Goal: Information Seeking & Learning: Compare options

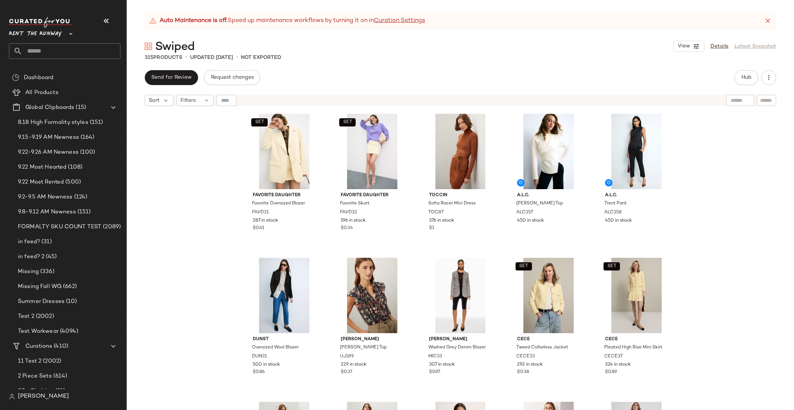
click at [715, 165] on div "SET Favorite Daughter Favorite Oversized Blazer FAVD31 287 in stock $0.61 SET F…" at bounding box center [460, 269] width 667 height 319
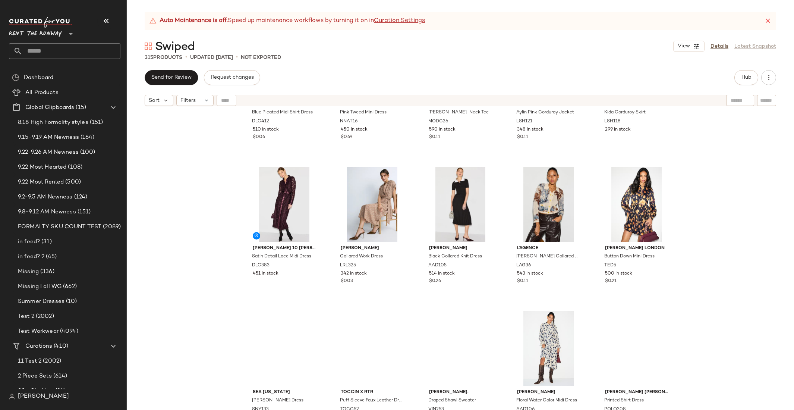
scroll to position [6362, 0]
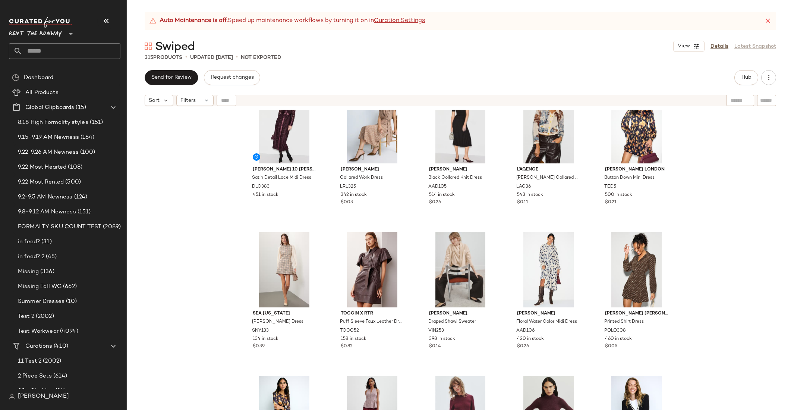
click at [701, 179] on div "Derek Lam 10 Crosby x RTR Blue Pleated Midi Shirt Dress DLC412 510 in stock $0.…" at bounding box center [460, 269] width 667 height 319
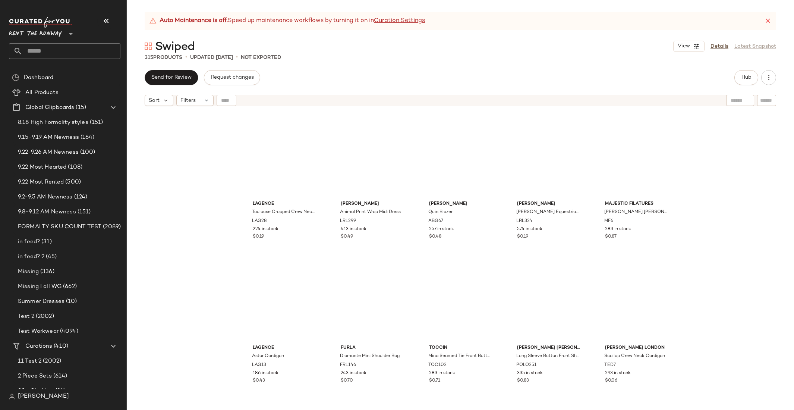
scroll to position [0, 0]
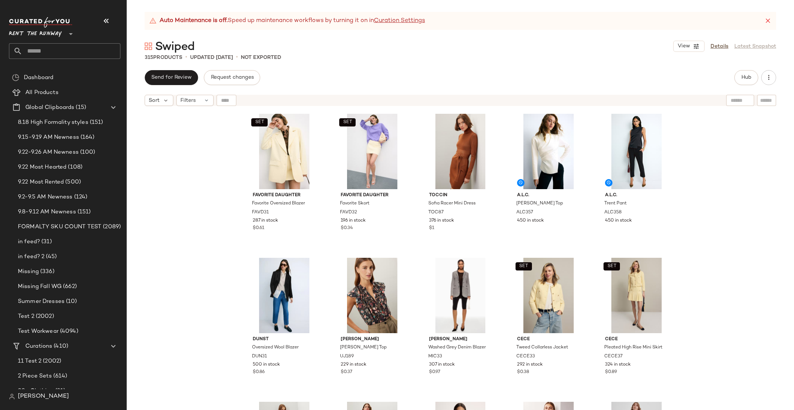
click at [730, 205] on div "SET Favorite Daughter Favorite Oversized Blazer FAVD31 287 in stock $0.61 SET F…" at bounding box center [460, 269] width 667 height 319
click at [710, 193] on div "SET Favorite Daughter Favorite Oversized Blazer FAVD31 287 in stock $0.61 SET F…" at bounding box center [460, 269] width 667 height 319
click at [697, 157] on div "SET Favorite Daughter Favorite Oversized Blazer FAVD31 287 in stock $0.61 SET F…" at bounding box center [460, 269] width 667 height 319
click at [692, 165] on div "SET Favorite Daughter Favorite Oversized Blazer FAVD31 287 in stock $0.61 SET F…" at bounding box center [460, 269] width 667 height 319
click at [44, 92] on span "All Products" at bounding box center [41, 92] width 33 height 9
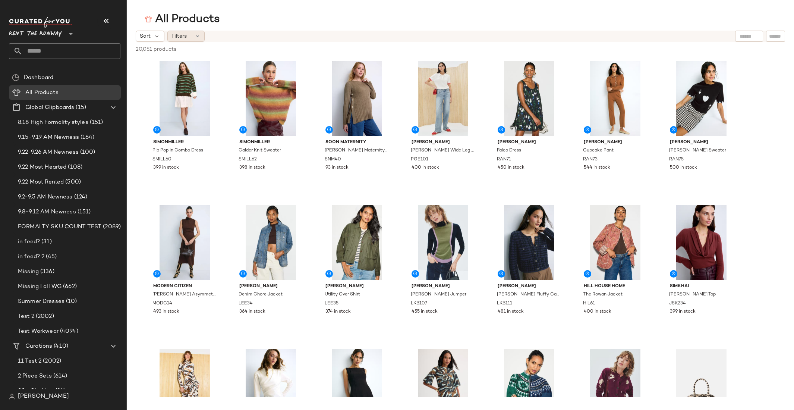
click at [190, 37] on div "Filters" at bounding box center [185, 36] width 37 height 11
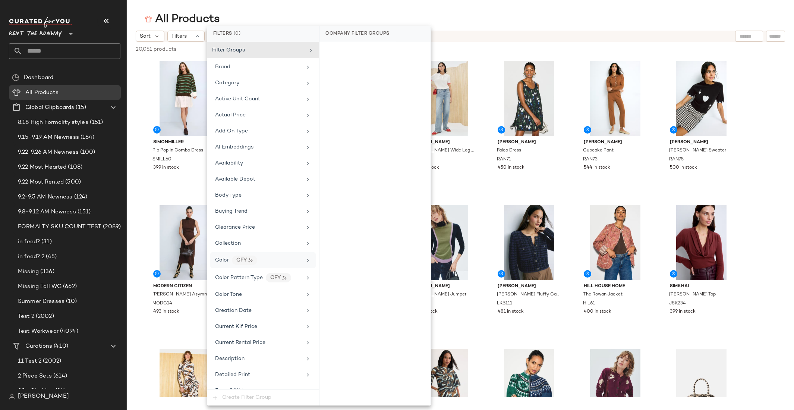
click at [276, 258] on div "Color CFY" at bounding box center [258, 259] width 87 height 9
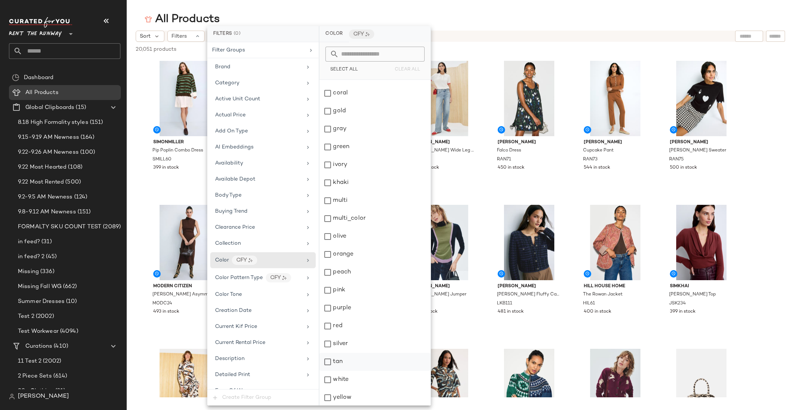
scroll to position [104, 0]
click at [346, 397] on div "yellow" at bounding box center [374, 397] width 111 height 18
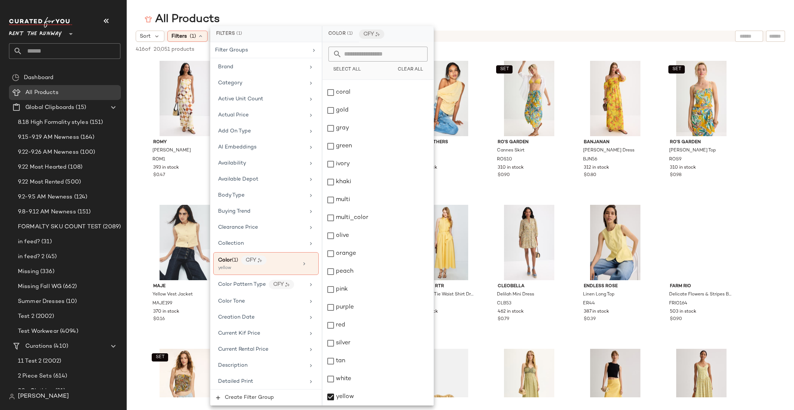
click at [664, 24] on div "All Products" at bounding box center [460, 19] width 667 height 15
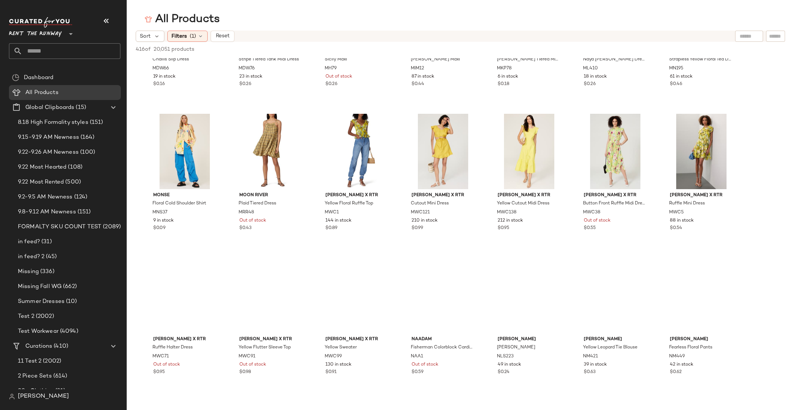
scroll to position [5704, 0]
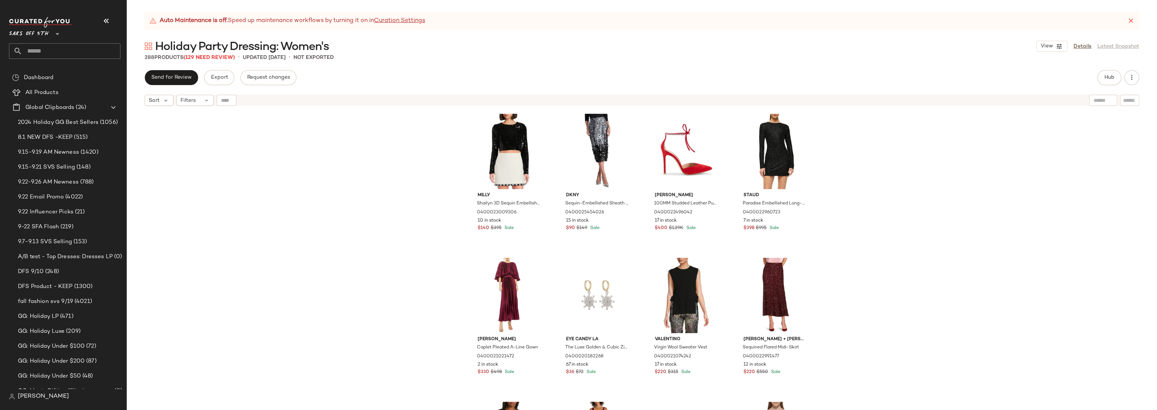
click at [936, 146] on div "Milly Shailyn 3D Sequin Embellished Top 0400023009306 10 in stock $140 $395 Sal…" at bounding box center [642, 269] width 1030 height 319
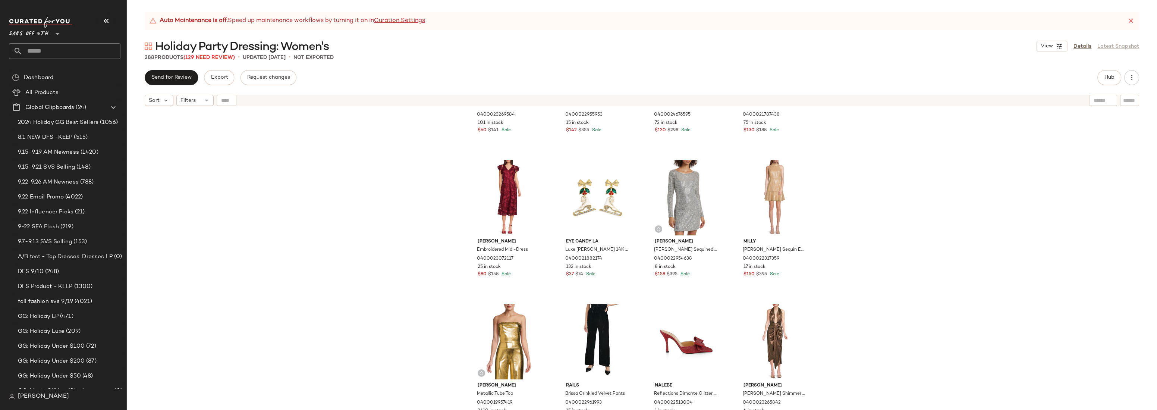
scroll to position [5042, 0]
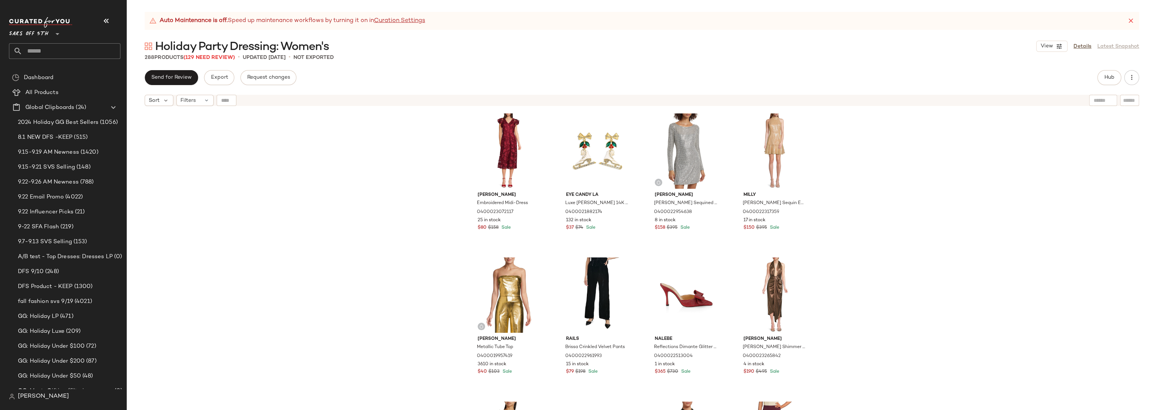
click at [865, 186] on div "Lea & Viola Belted Tweed Vest 0400023269584 101 in stock $60 $141 Sale Cinq à S…" at bounding box center [642, 269] width 1030 height 319
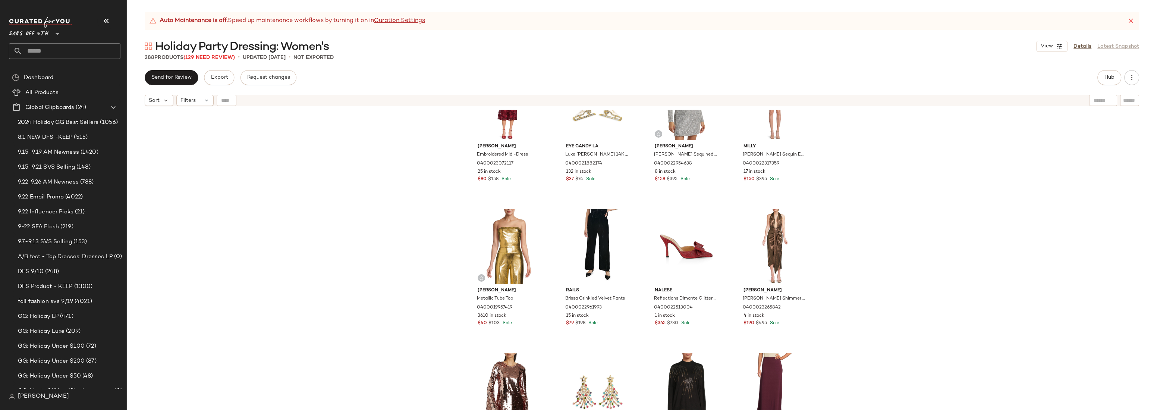
scroll to position [5172, 0]
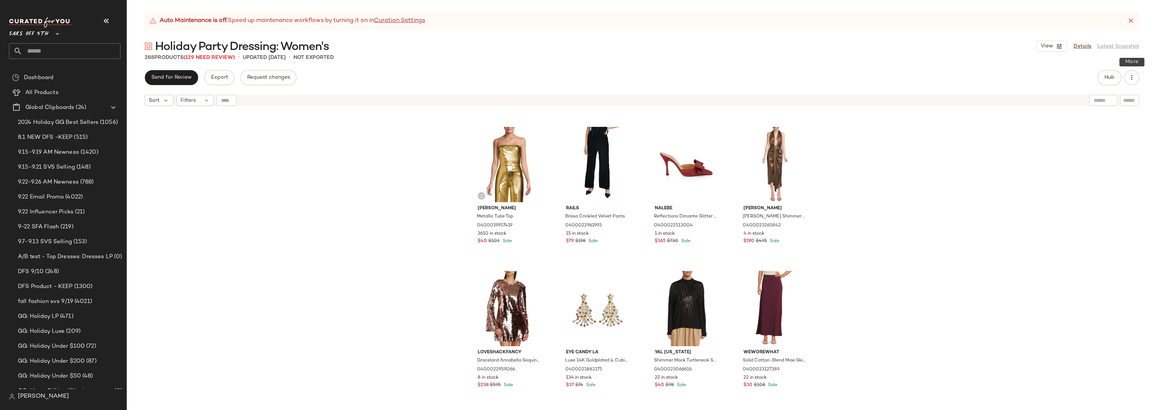
click at [1120, 76] on div "Hub" at bounding box center [1118, 77] width 42 height 15
click at [1117, 78] on button "Hub" at bounding box center [1109, 77] width 24 height 15
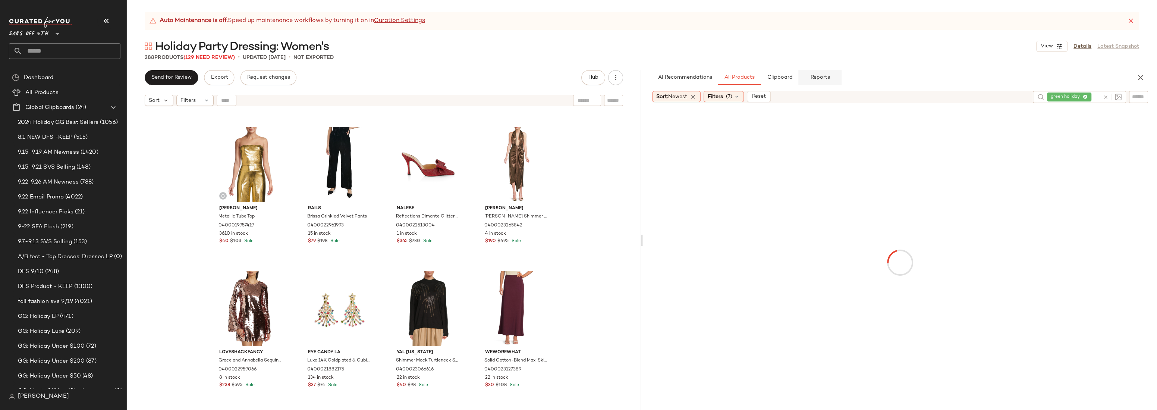
click at [824, 85] on button "Reports" at bounding box center [819, 77] width 43 height 15
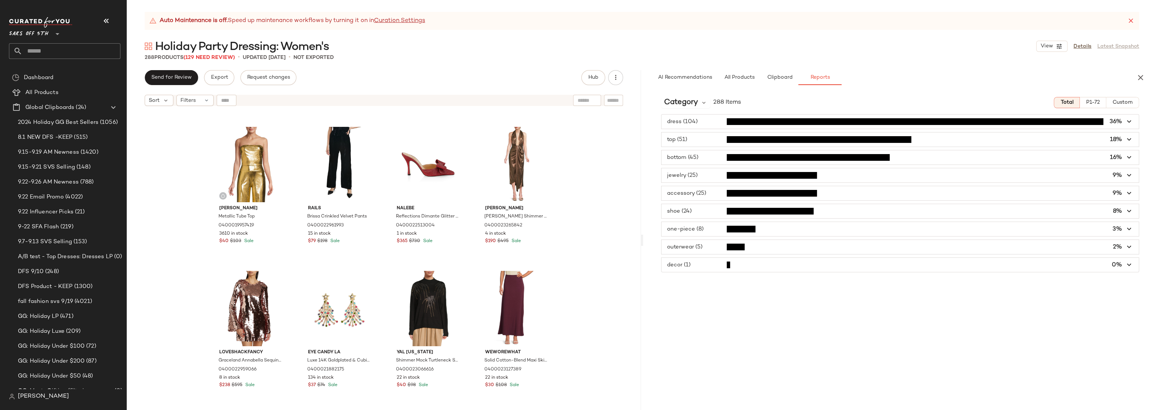
click at [1094, 102] on span "P1-72" at bounding box center [1092, 103] width 14 height 6
click at [1123, 175] on span "button" at bounding box center [899, 175] width 477 height 14
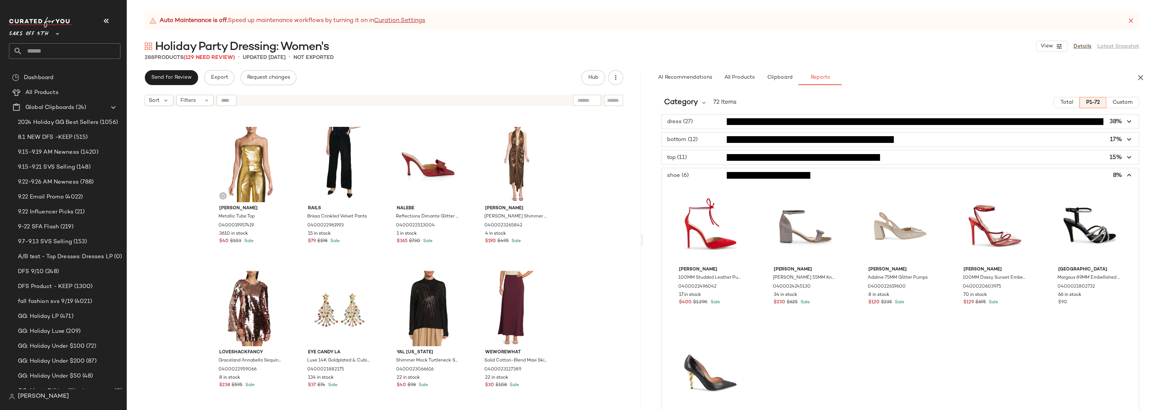
click at [1125, 175] on icon "button" at bounding box center [1129, 175] width 9 height 9
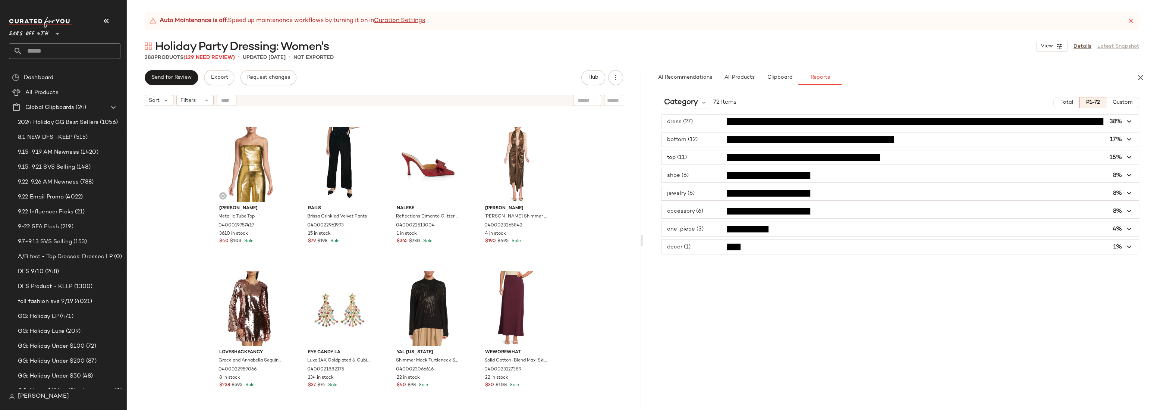
click at [1121, 195] on span "button" at bounding box center [899, 193] width 477 height 14
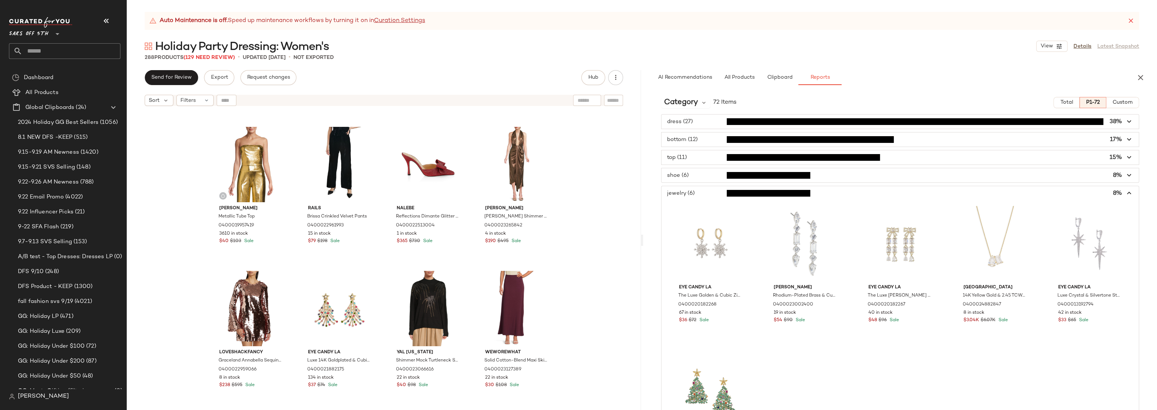
click at [1125, 195] on icon "button" at bounding box center [1129, 193] width 9 height 9
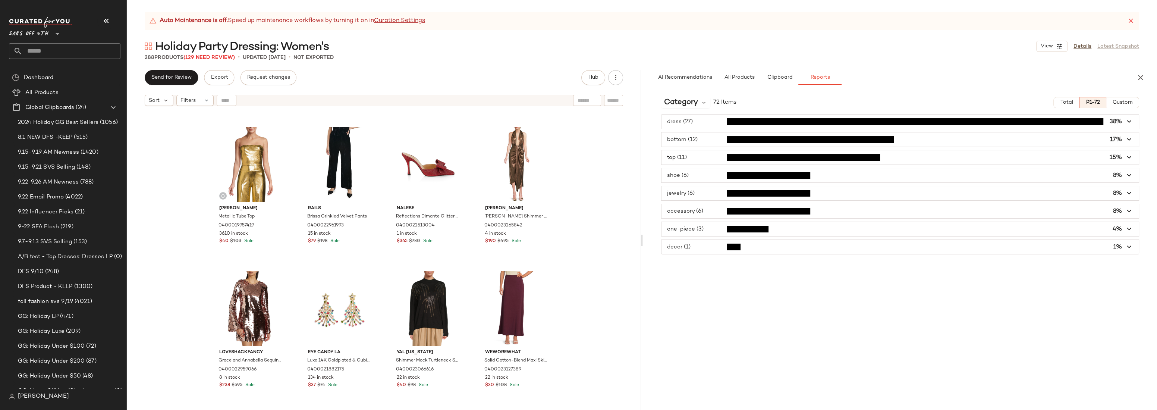
click at [798, 209] on span "button" at bounding box center [899, 211] width 477 height 14
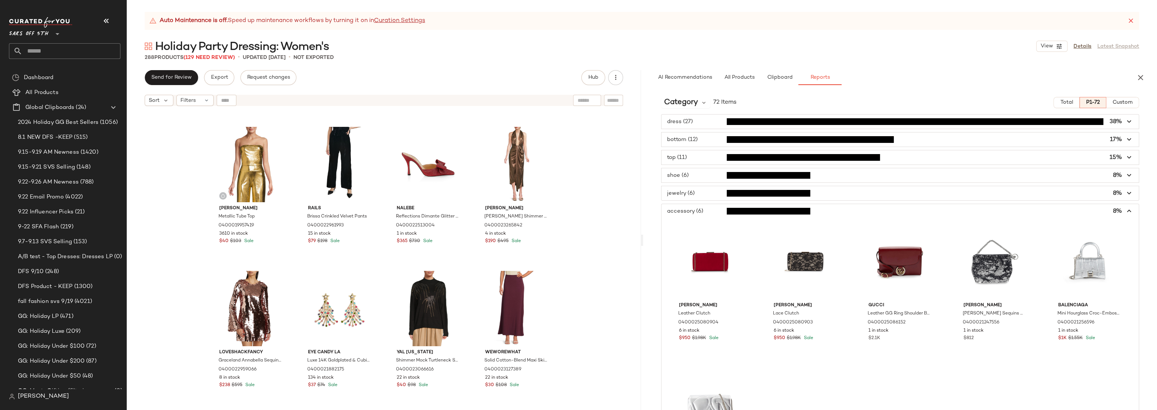
click at [829, 209] on span "button" at bounding box center [899, 211] width 477 height 14
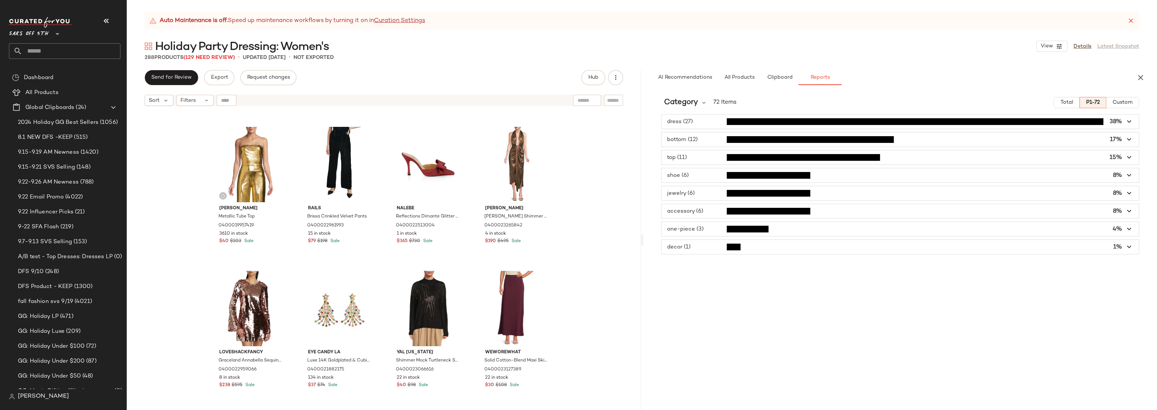
click at [829, 227] on span "button" at bounding box center [899, 229] width 477 height 14
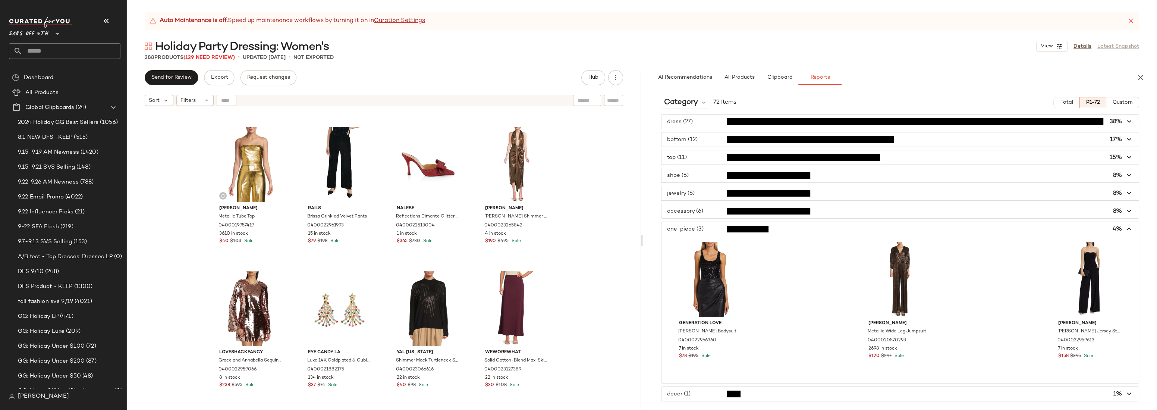
click at [828, 229] on span "button" at bounding box center [899, 229] width 477 height 14
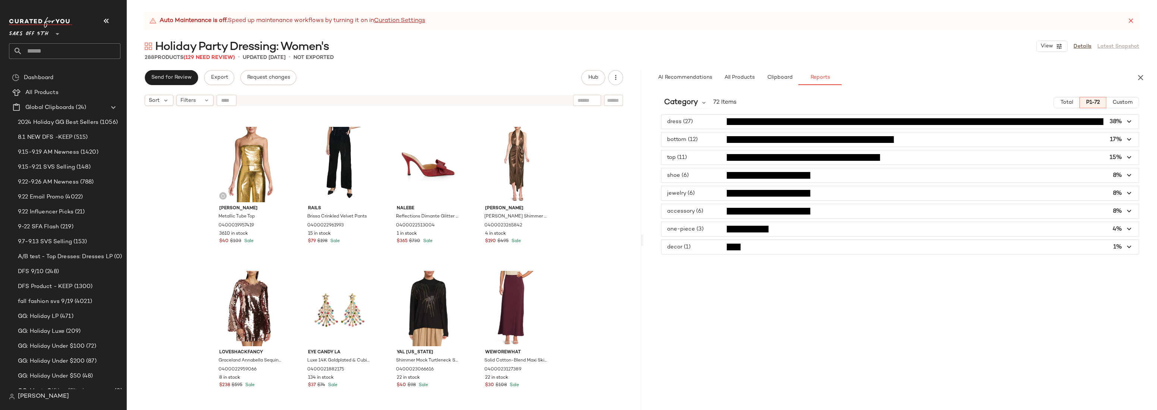
click at [826, 247] on span "button" at bounding box center [899, 247] width 477 height 14
click at [819, 237] on div "dress (27) 38% bottom (12) 17% top (11) 15% shoe (6) 8% jewelry (6) 8% accessor…" at bounding box center [900, 184] width 514 height 140
click at [820, 228] on span "button" at bounding box center [899, 229] width 477 height 14
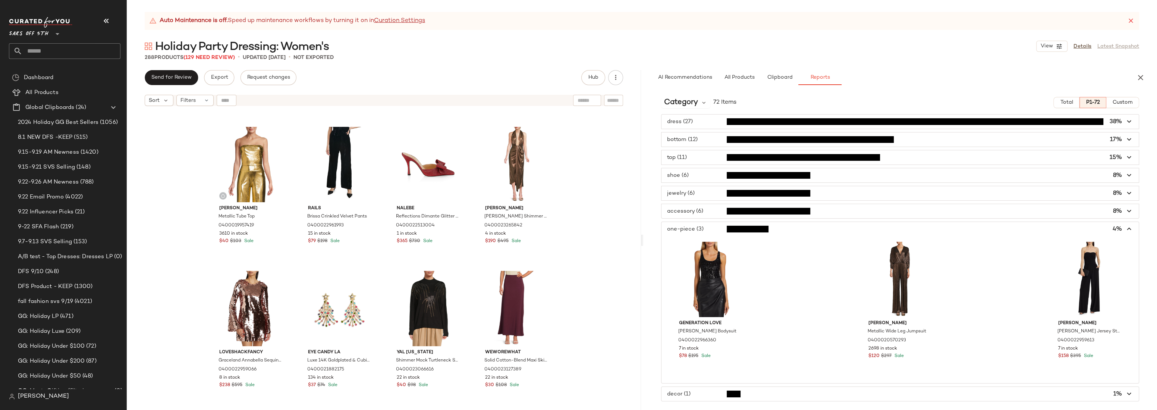
click at [820, 228] on span "button" at bounding box center [899, 229] width 477 height 14
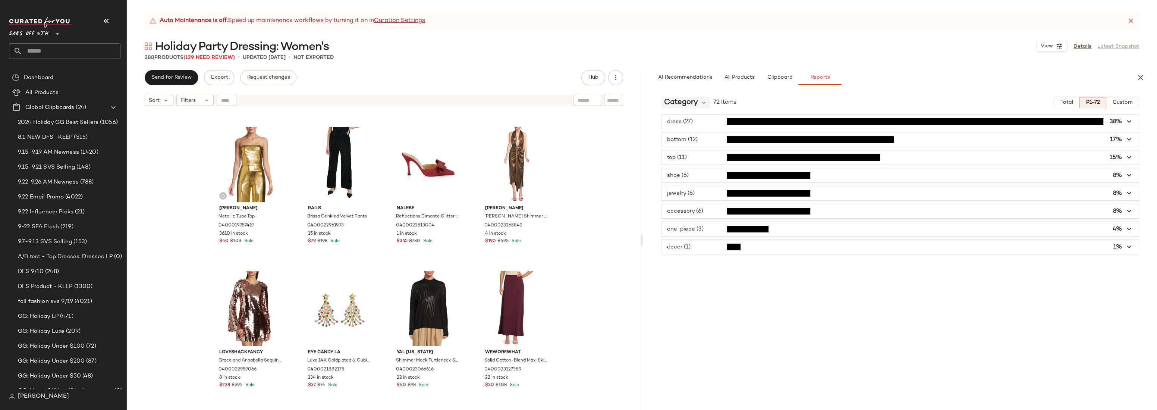
click at [692, 103] on span "Category" at bounding box center [681, 102] width 34 height 11
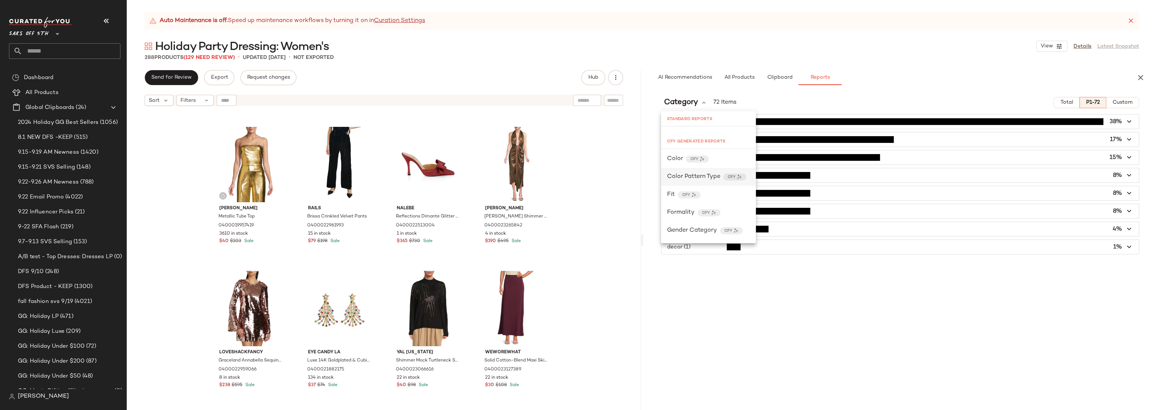
scroll to position [56, 0]
click at [717, 159] on div "Color CFY" at bounding box center [708, 155] width 83 height 9
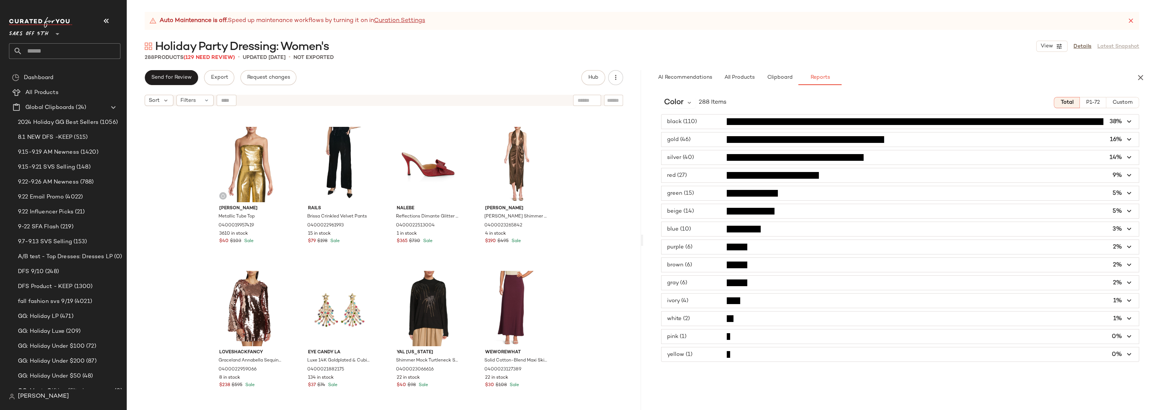
click at [700, 247] on span "button" at bounding box center [899, 247] width 477 height 14
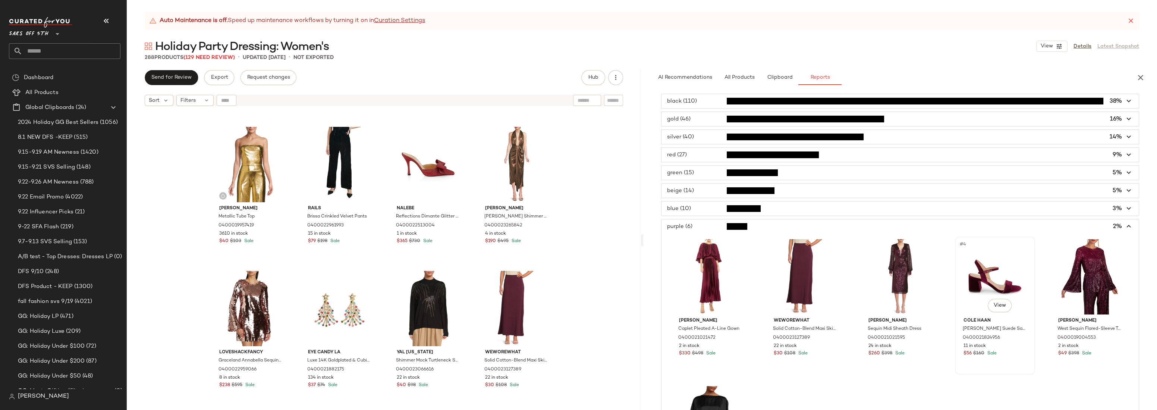
scroll to position [6, 0]
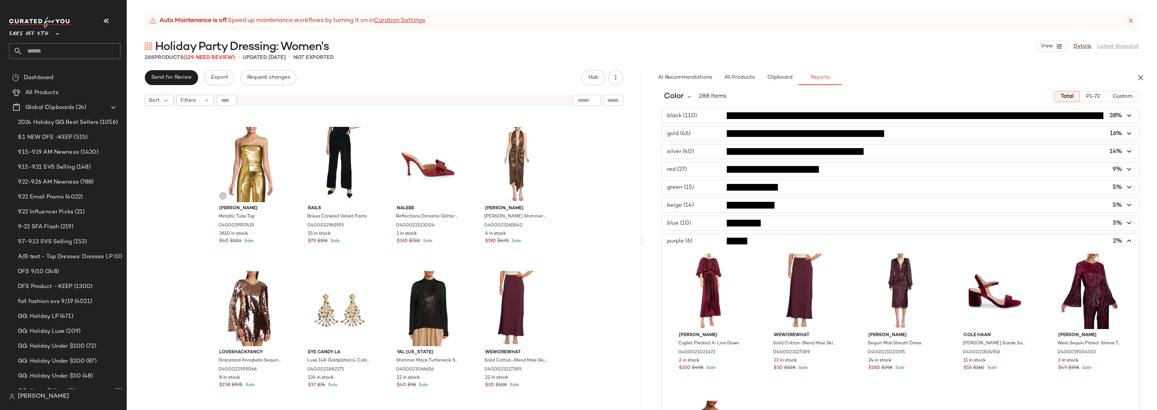
click at [595, 166] on div "Sam Edelman Embroidered Midi-Dress 0400023072117 25 in stock $80 $158 Sale Eye …" at bounding box center [384, 269] width 514 height 319
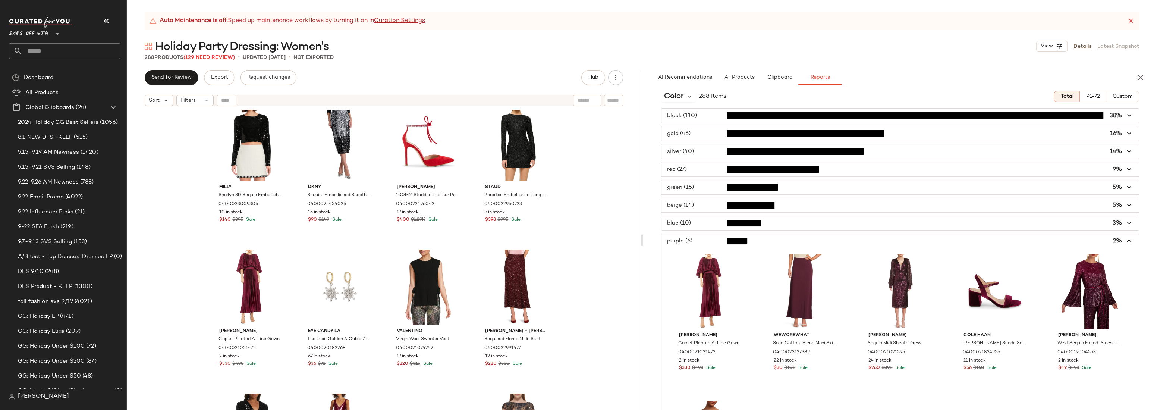
scroll to position [0, 0]
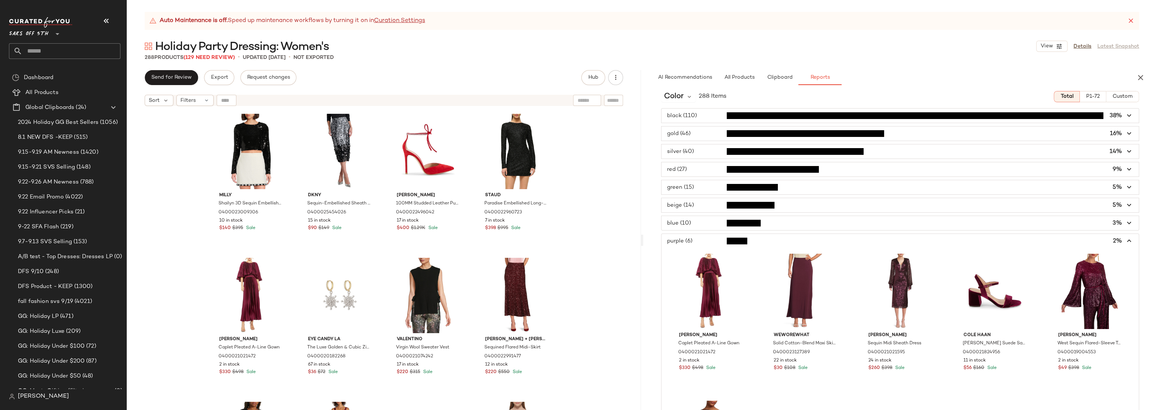
click at [585, 179] on div "Milly Shailyn 3D Sequin Embellished Top 0400023009306 10 in stock $140 $395 Sal…" at bounding box center [384, 269] width 514 height 319
click at [605, 148] on div "Milly Shailyn 3D Sequin Embellished Top 0400023009306 10 in stock $140 $395 Sal…" at bounding box center [384, 269] width 514 height 319
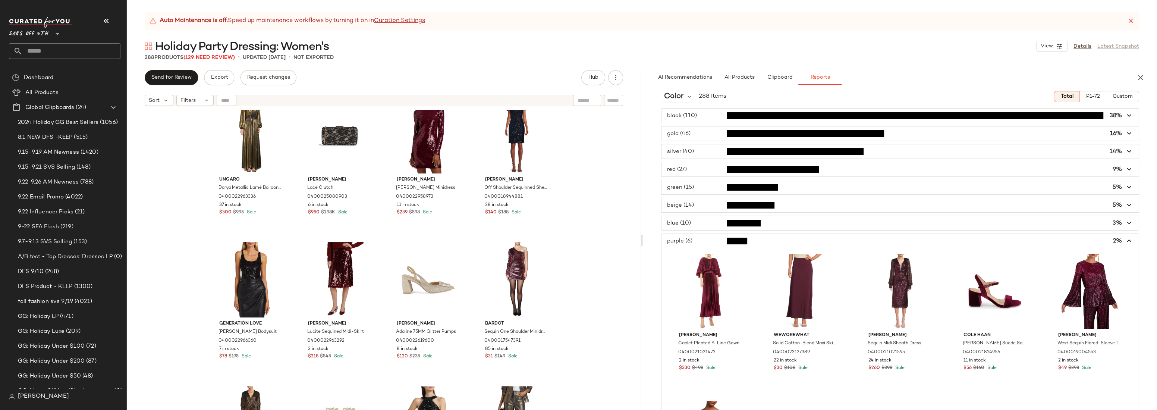
scroll to position [838, 0]
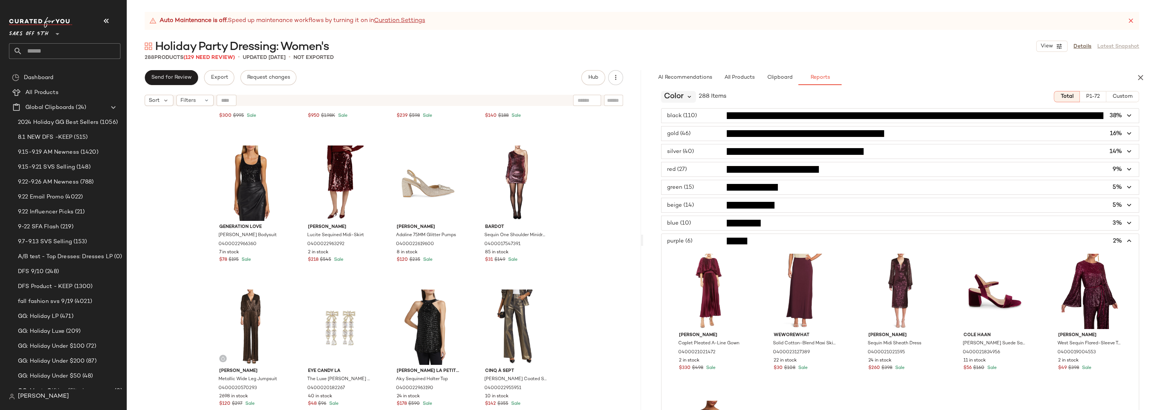
click at [687, 97] on icon at bounding box center [689, 96] width 7 height 7
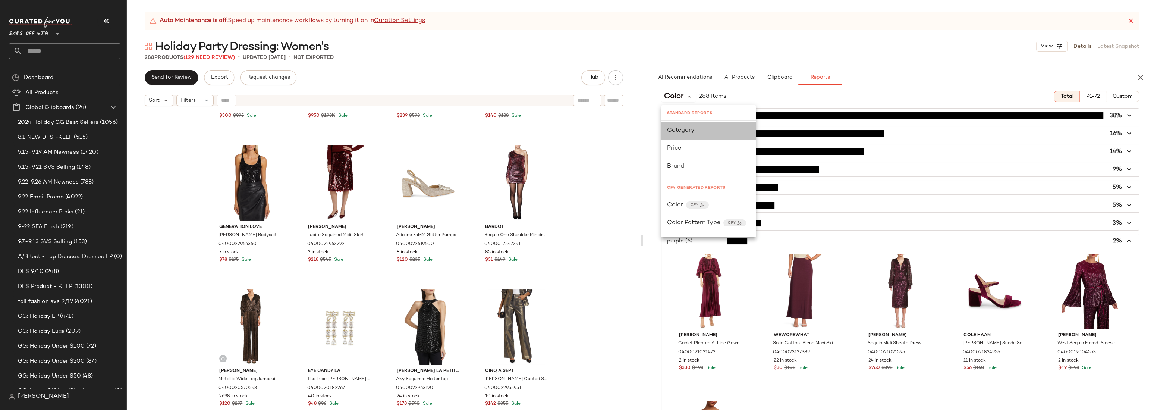
click at [691, 132] on span "Category" at bounding box center [681, 130] width 28 height 6
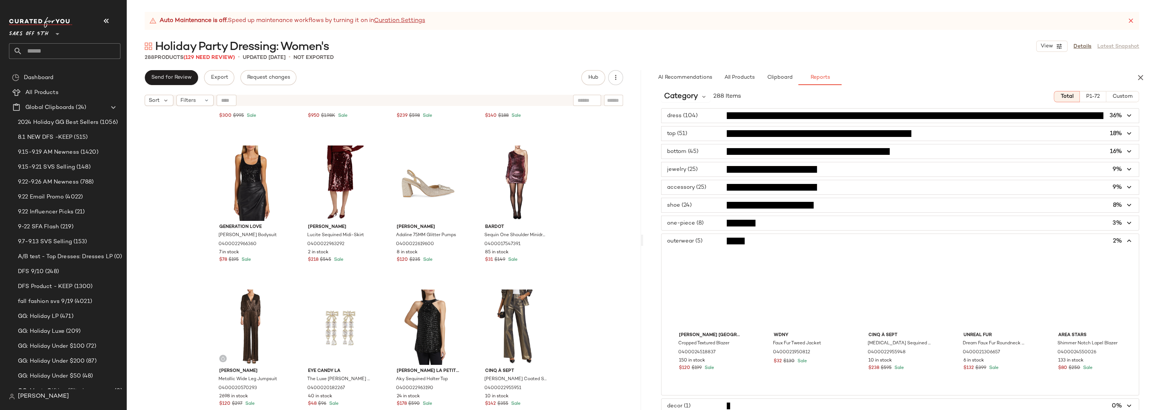
scroll to position [8, 0]
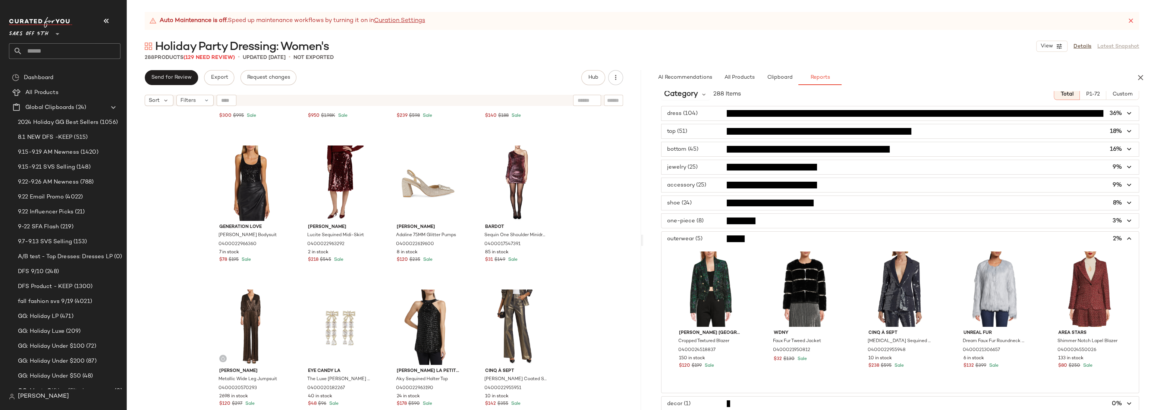
click at [1125, 237] on icon "button" at bounding box center [1129, 238] width 9 height 9
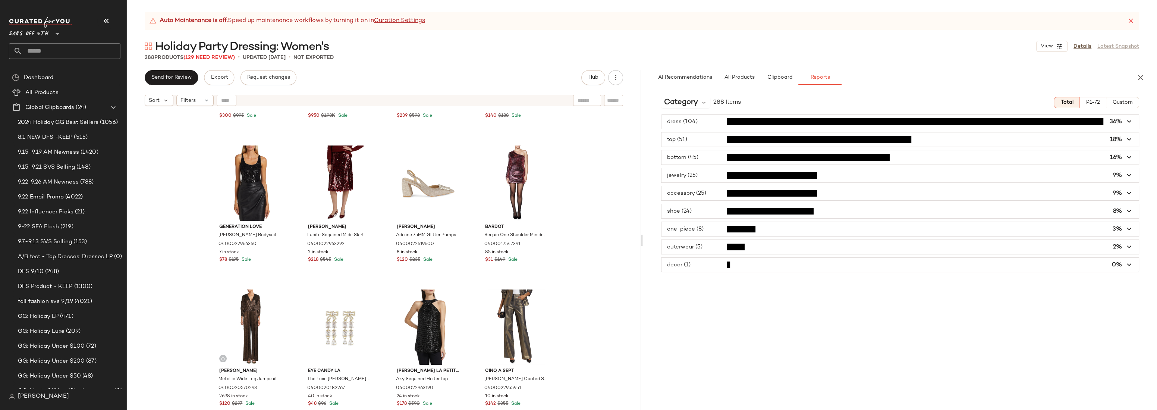
click at [702, 208] on span "button" at bounding box center [899, 211] width 477 height 14
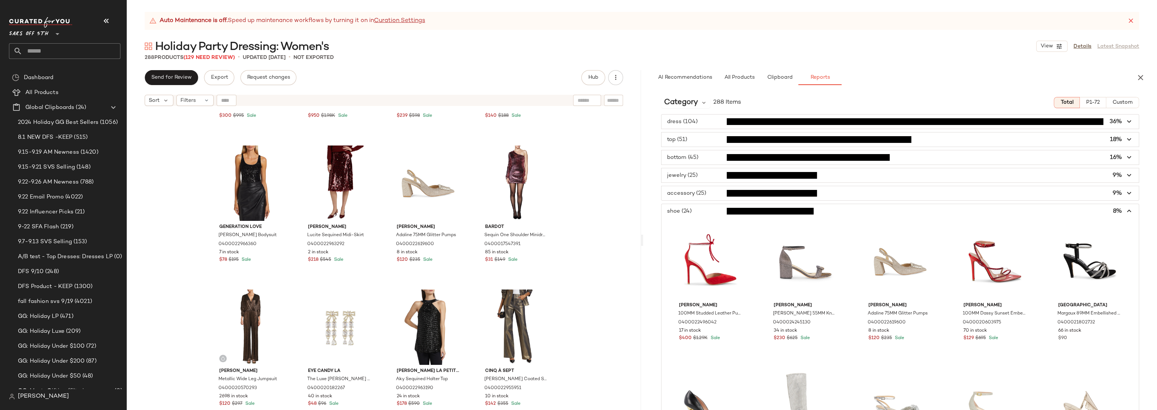
click at [702, 208] on span "button" at bounding box center [899, 211] width 477 height 14
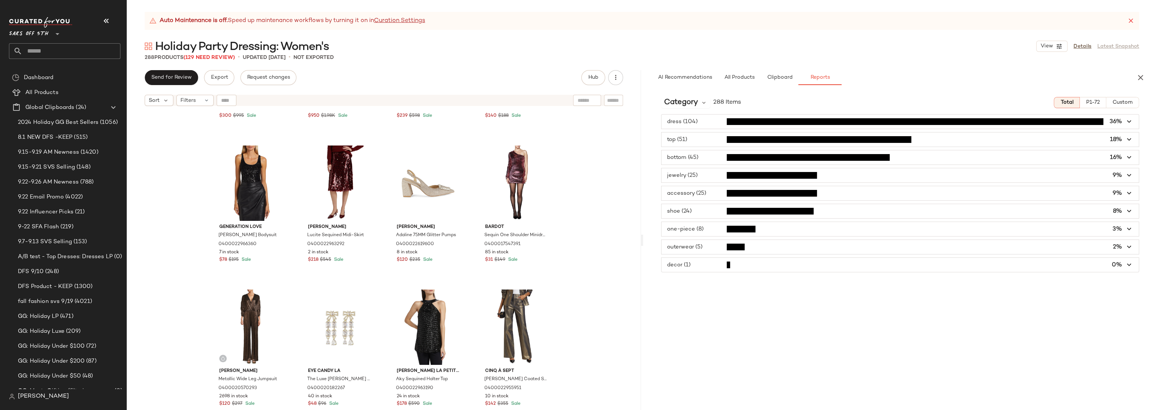
click at [698, 177] on span "button" at bounding box center [899, 175] width 477 height 14
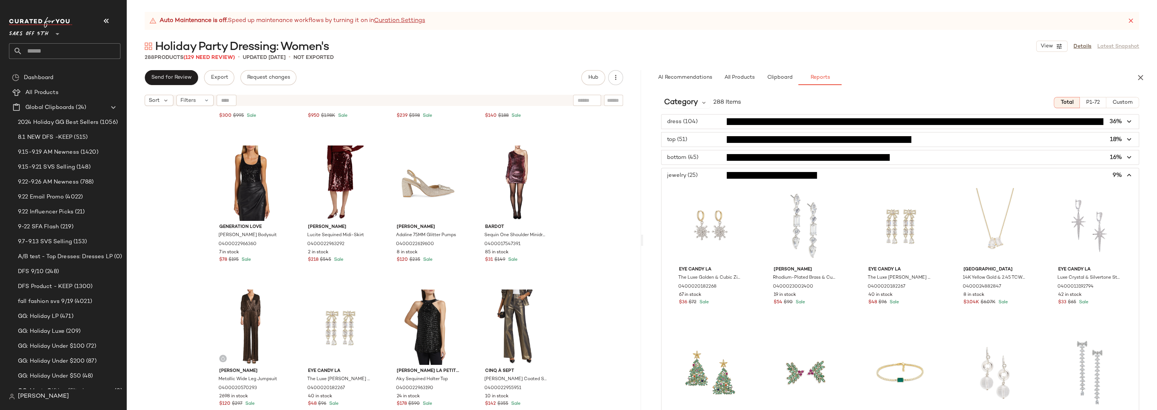
click at [701, 176] on span "button" at bounding box center [899, 175] width 477 height 14
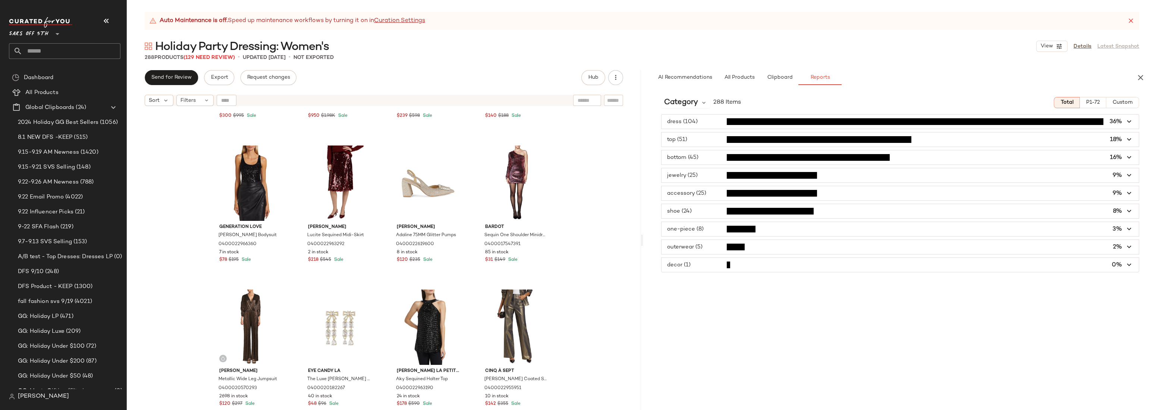
click at [616, 187] on div "Ungaro Darya Metallic Lamé Balloon-Sleeve Gown 0400022963336 37 in stock $300 $…" at bounding box center [384, 269] width 514 height 319
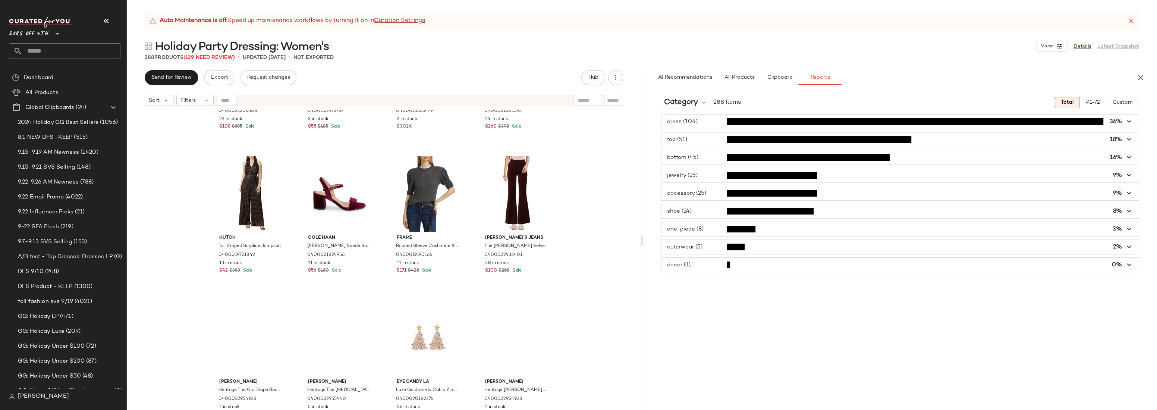
scroll to position [5913, 0]
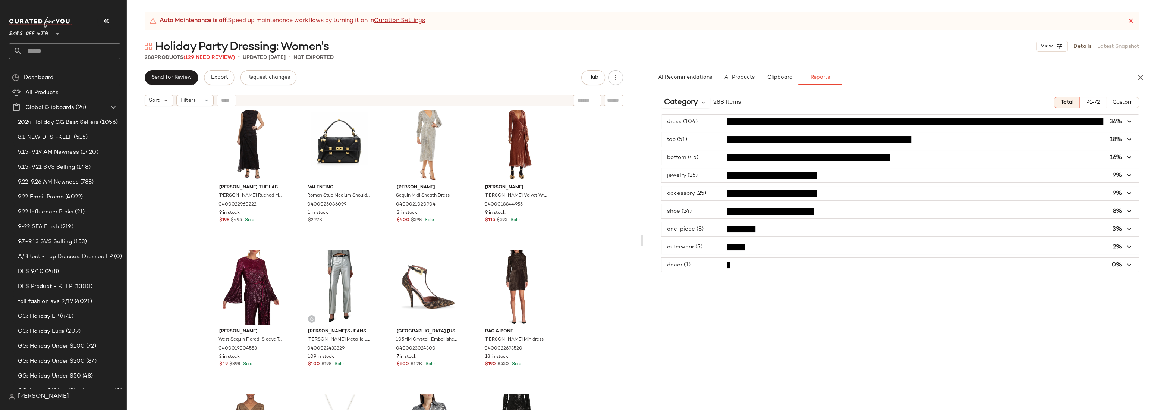
click at [579, 204] on div "Nicholas the Label Viona Ruched Mesh Maxi Dress 0400022960222 9 in stock $198 $…" at bounding box center [384, 269] width 514 height 319
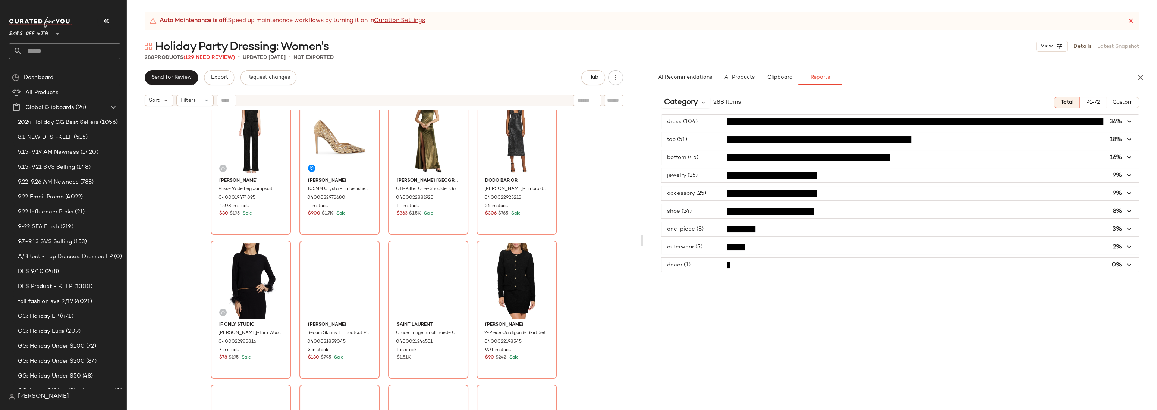
scroll to position [9515, 0]
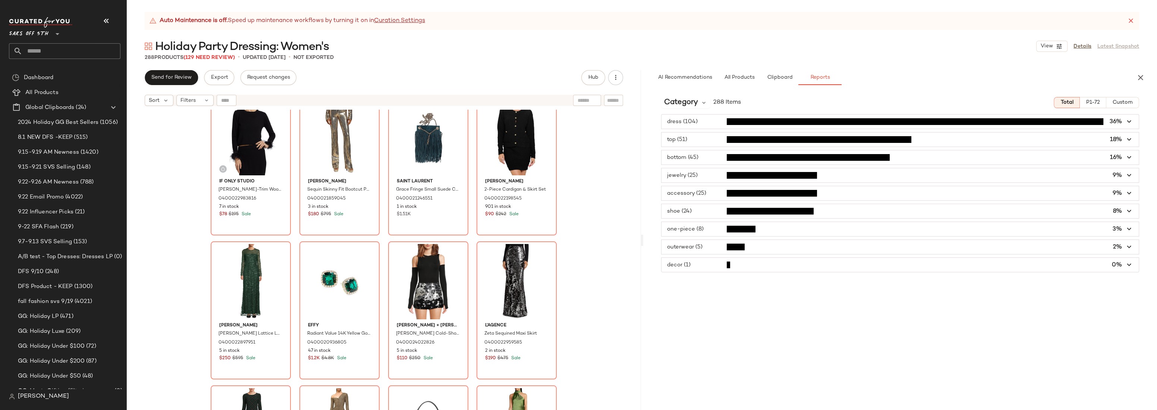
click at [707, 192] on span "button" at bounding box center [899, 193] width 477 height 14
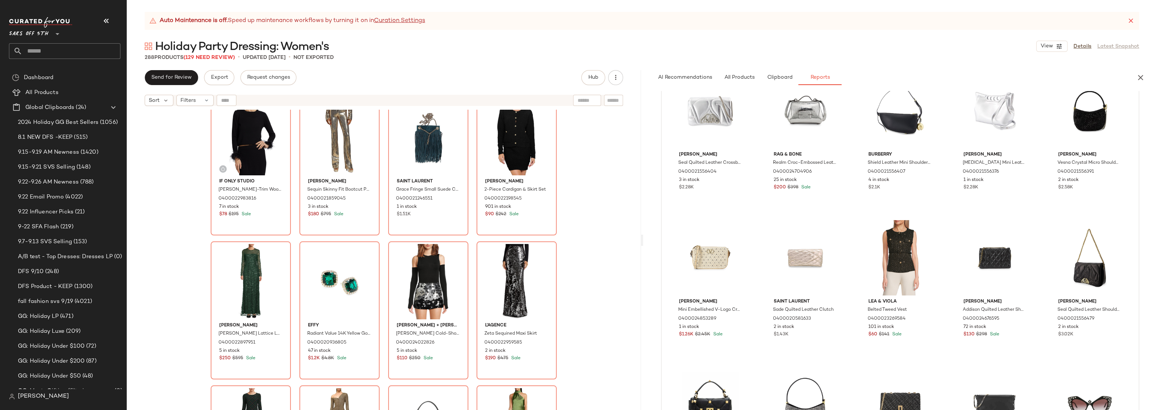
scroll to position [0, 0]
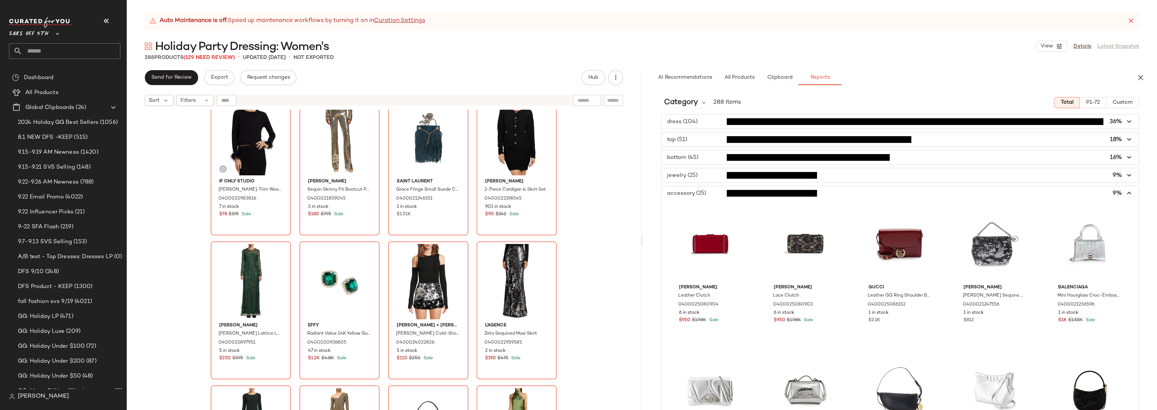
click at [1125, 192] on icon "button" at bounding box center [1129, 193] width 9 height 9
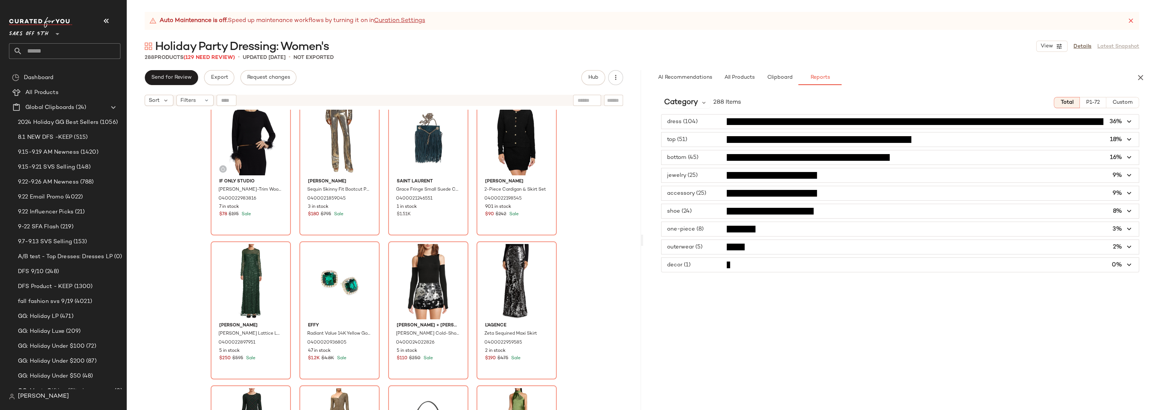
click at [705, 212] on span "button" at bounding box center [899, 211] width 477 height 14
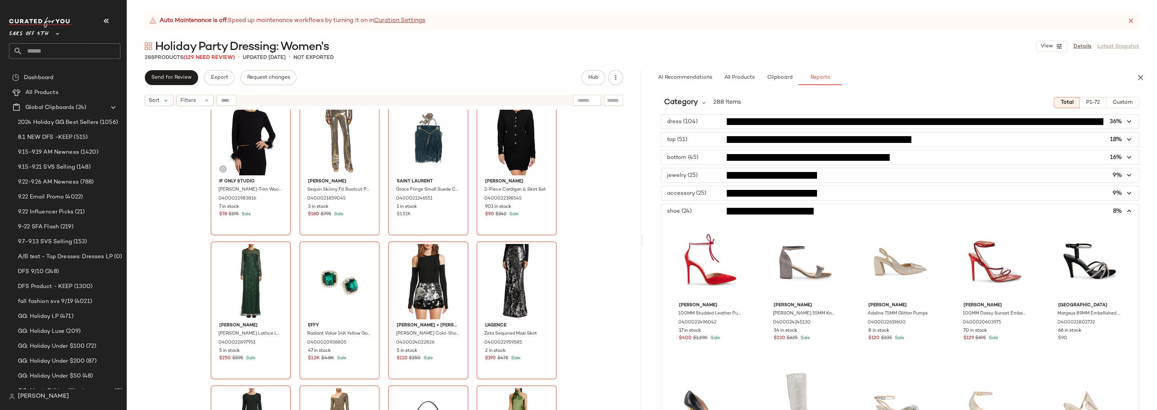
click at [705, 210] on span "button" at bounding box center [899, 211] width 477 height 14
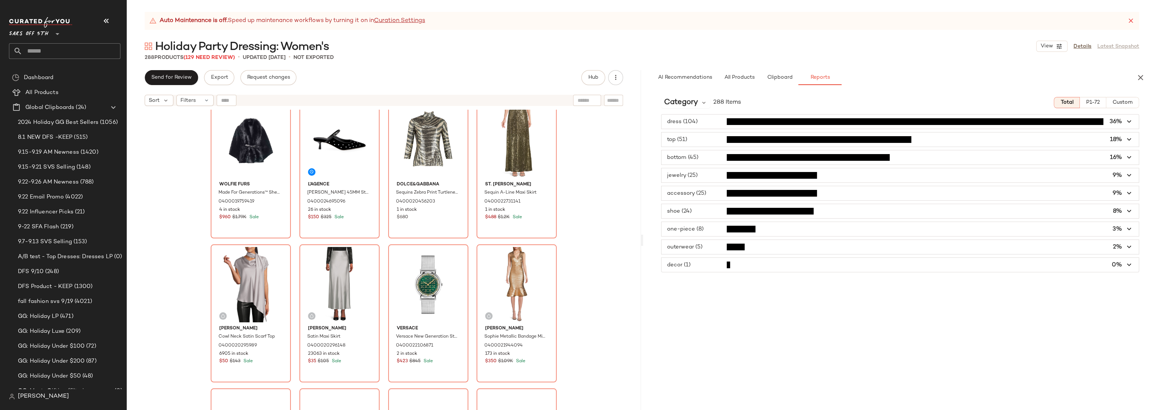
scroll to position [10041, 0]
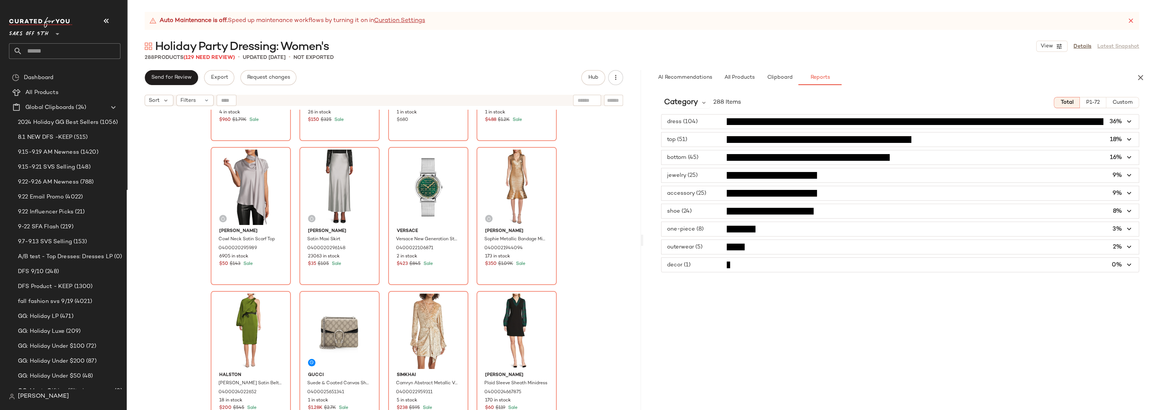
click at [586, 280] on div "Wolfie Furs Made For Generations™ Shearling Trim Belted Capelet 0400019759419 4…" at bounding box center [384, 269] width 514 height 319
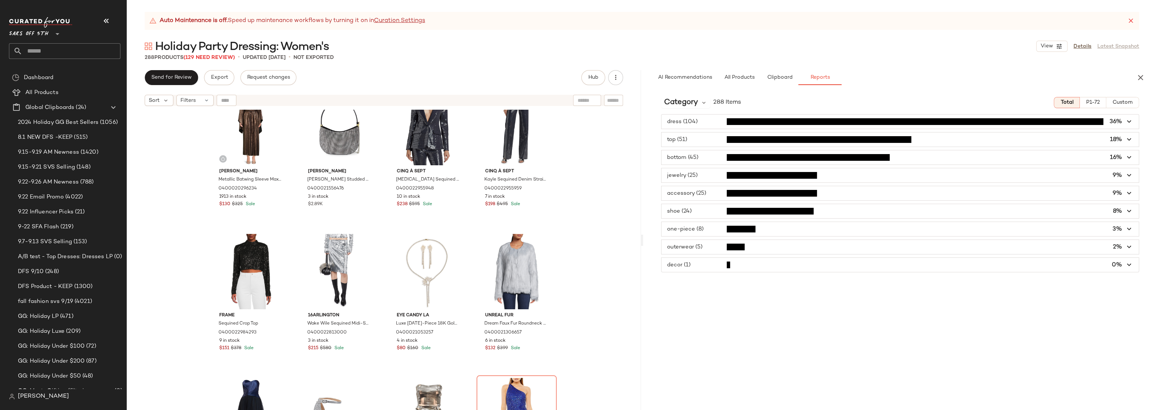
scroll to position [6481, 0]
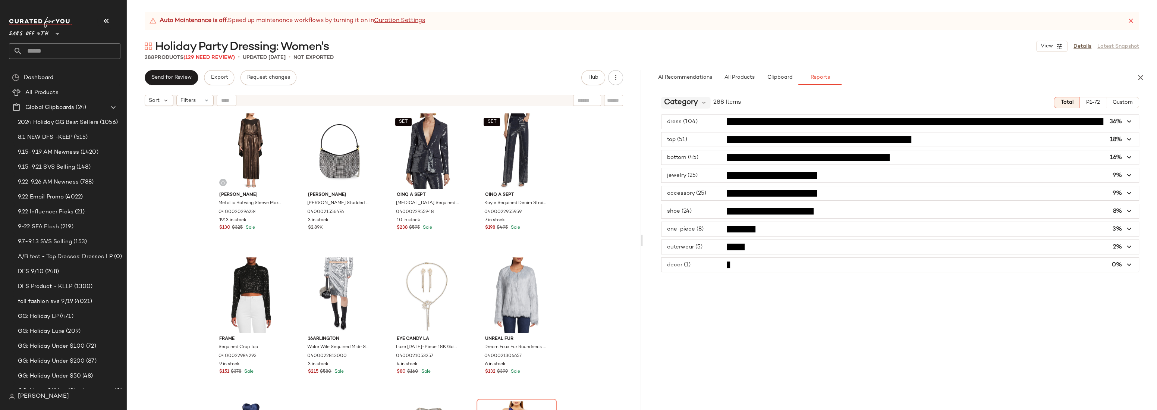
click at [677, 101] on span "Category" at bounding box center [681, 102] width 34 height 11
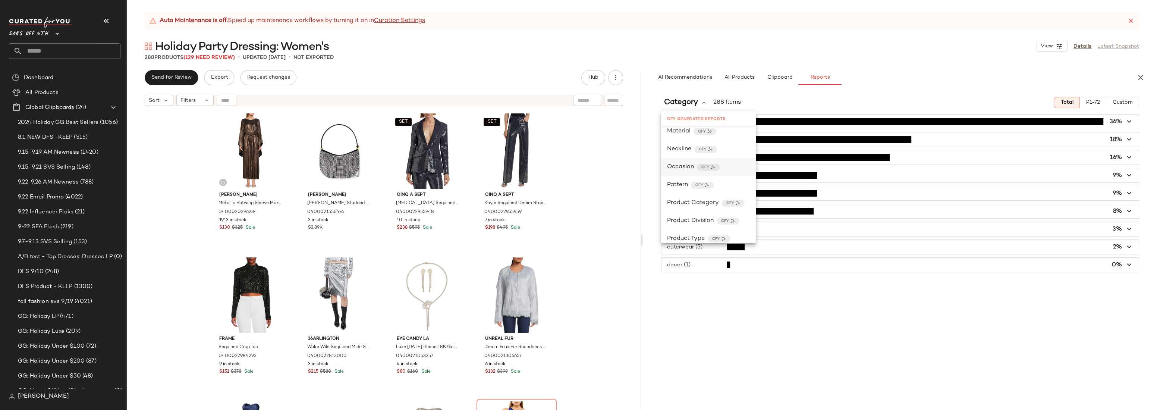
click at [686, 167] on span "Occasion" at bounding box center [680, 167] width 27 height 9
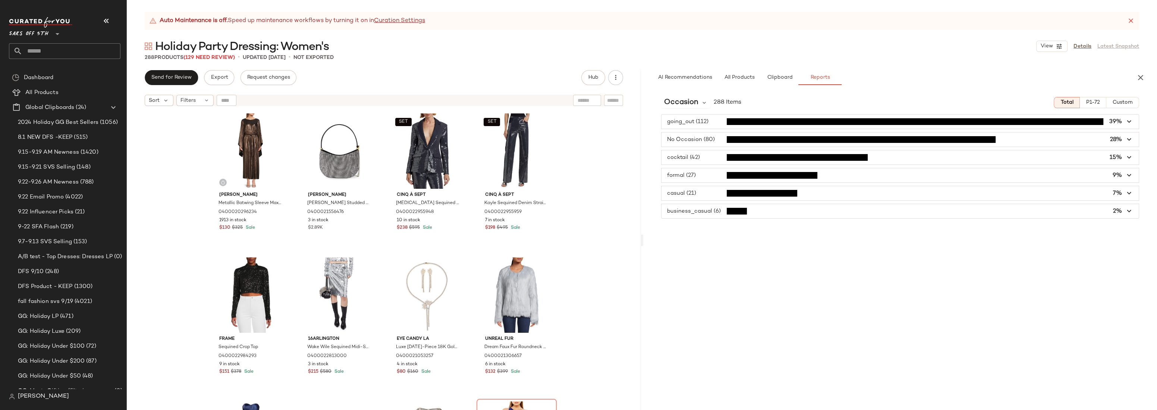
click at [705, 155] on span "button" at bounding box center [899, 157] width 477 height 14
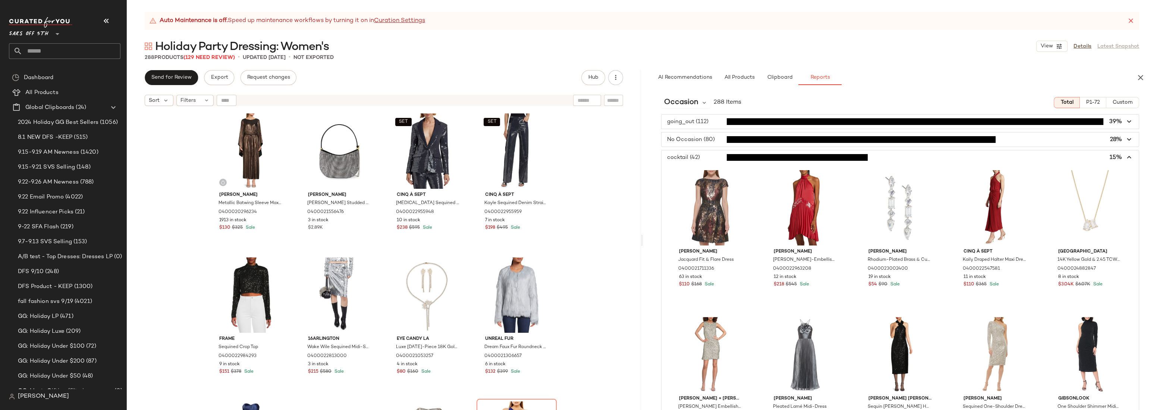
click at [705, 155] on span "button" at bounding box center [899, 157] width 477 height 14
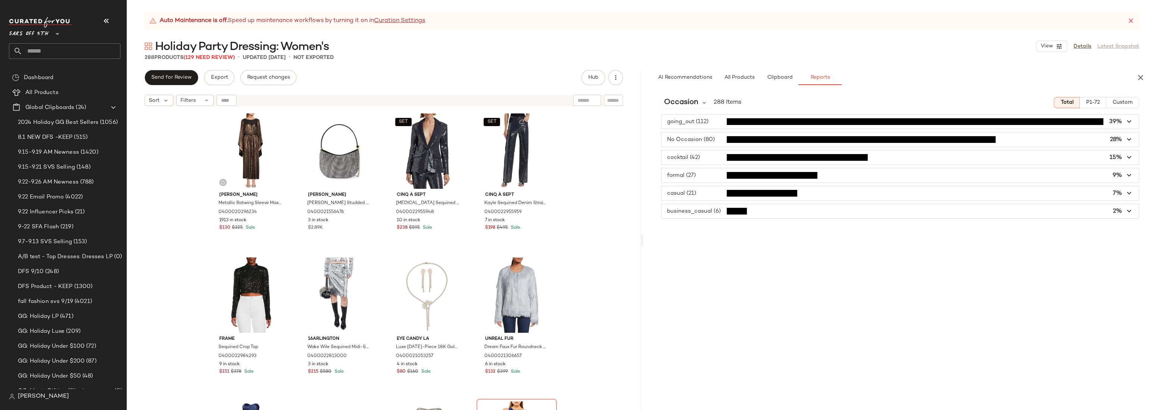
click at [703, 174] on span "button" at bounding box center [899, 175] width 477 height 14
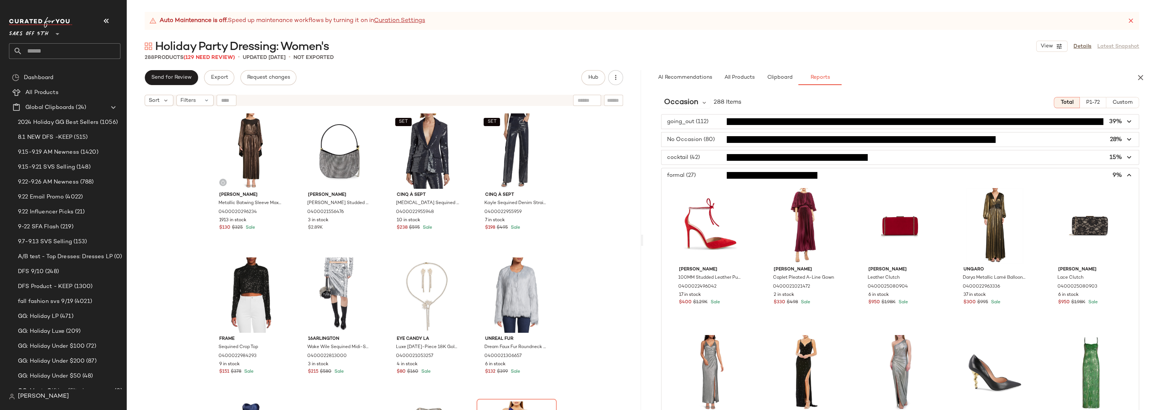
click at [703, 174] on span "button" at bounding box center [899, 175] width 477 height 14
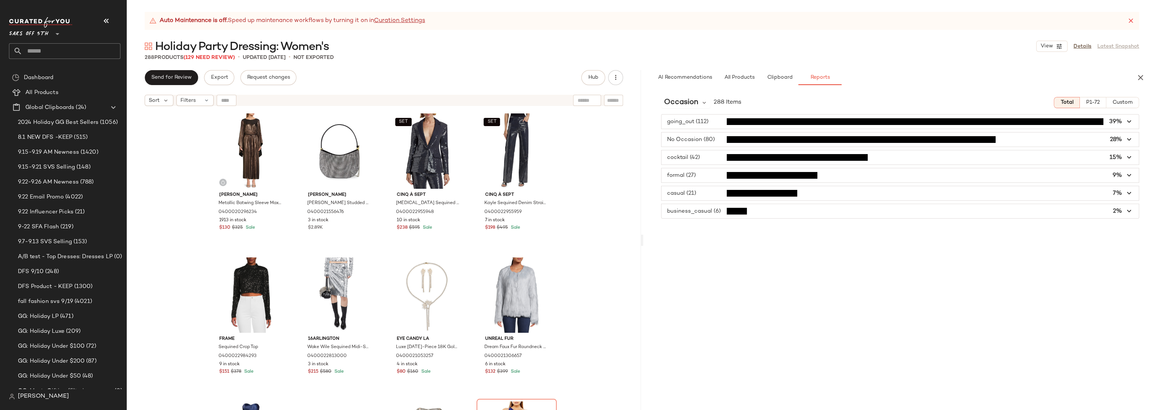
click at [701, 120] on span "button" at bounding box center [899, 121] width 477 height 14
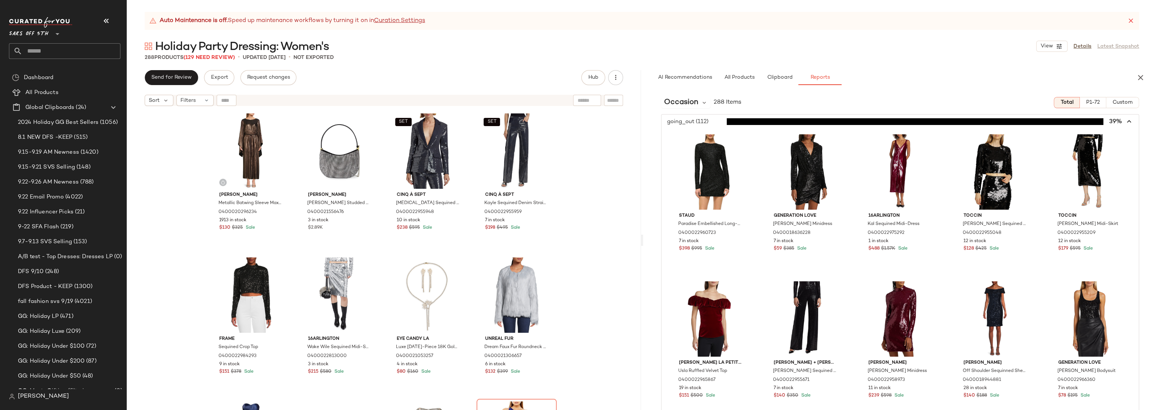
click at [701, 120] on span "button" at bounding box center [899, 121] width 477 height 14
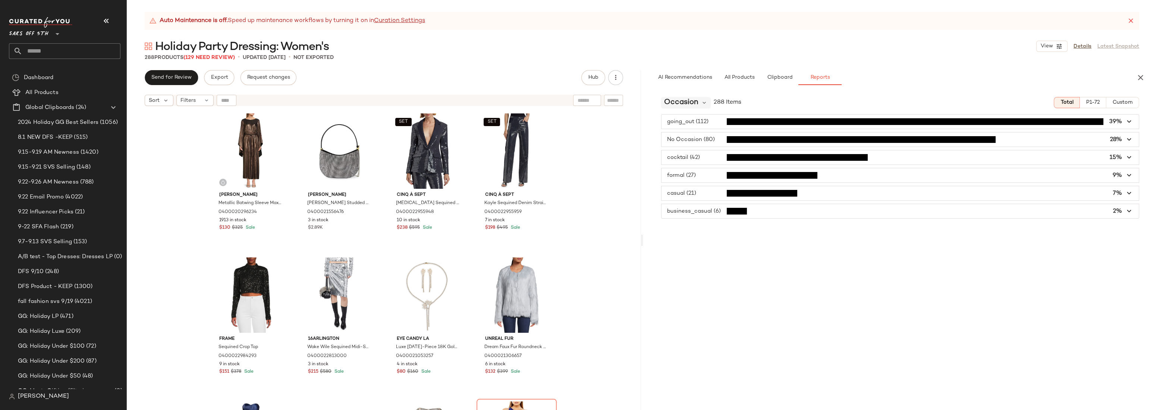
click at [693, 103] on span "Occasion" at bounding box center [681, 102] width 34 height 11
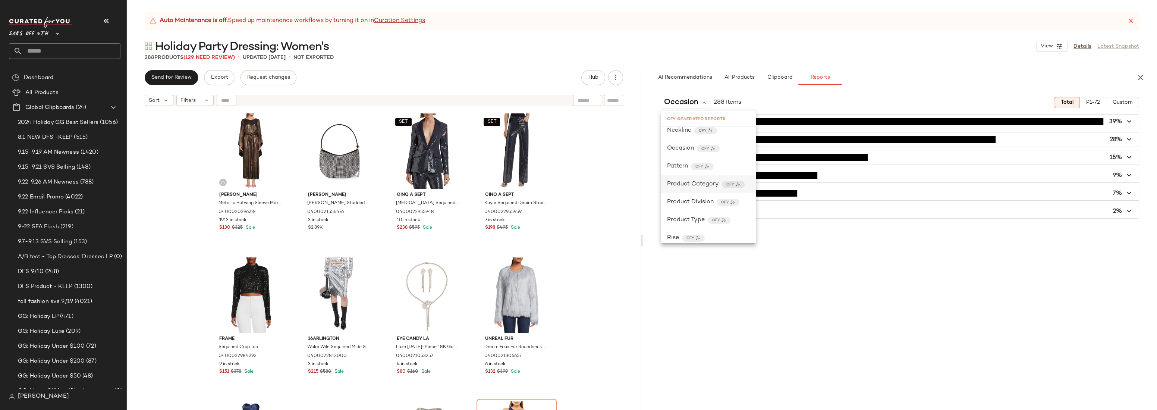
click at [686, 182] on span "Product Category" at bounding box center [693, 184] width 52 height 9
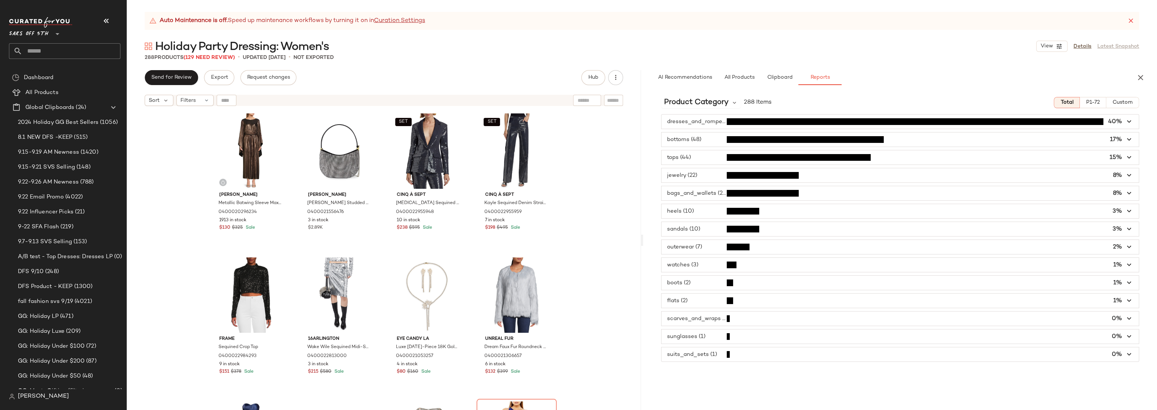
click at [710, 120] on span "button" at bounding box center [899, 121] width 477 height 14
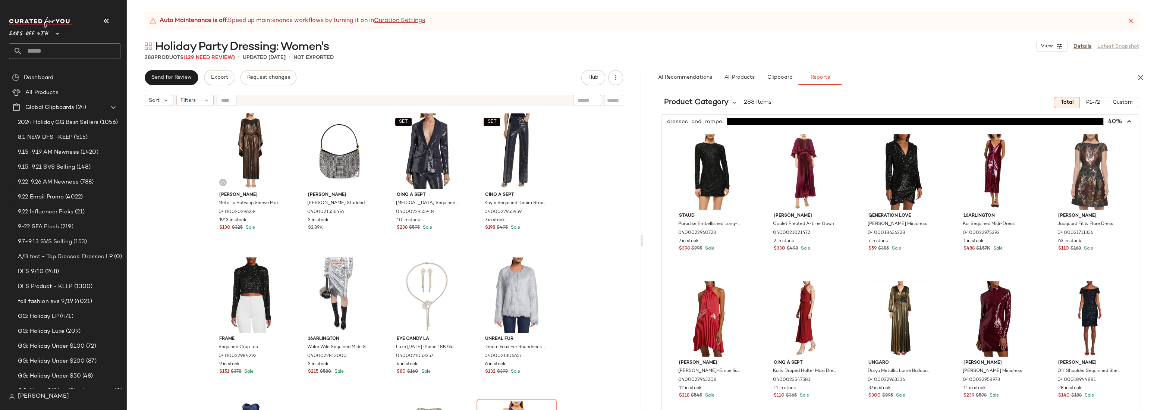
click at [710, 120] on span "button" at bounding box center [899, 121] width 477 height 14
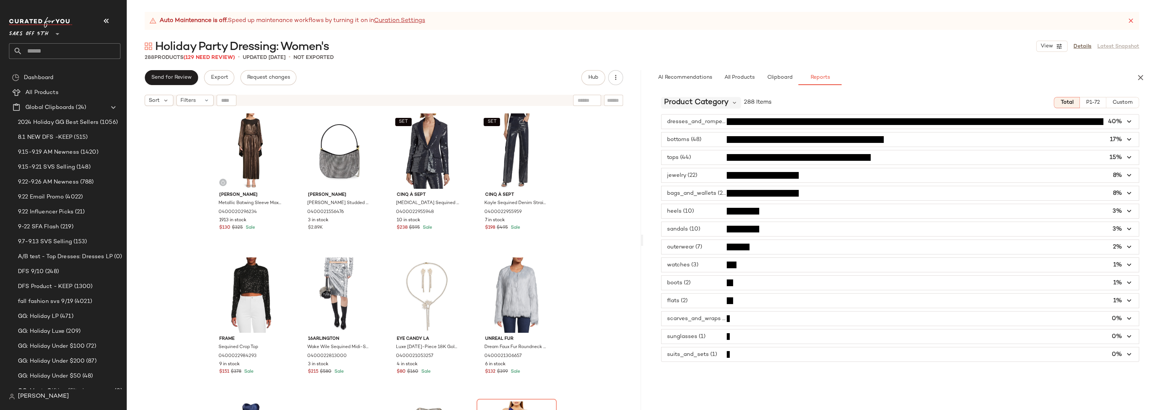
click at [691, 100] on span "Product Category" at bounding box center [696, 102] width 64 height 11
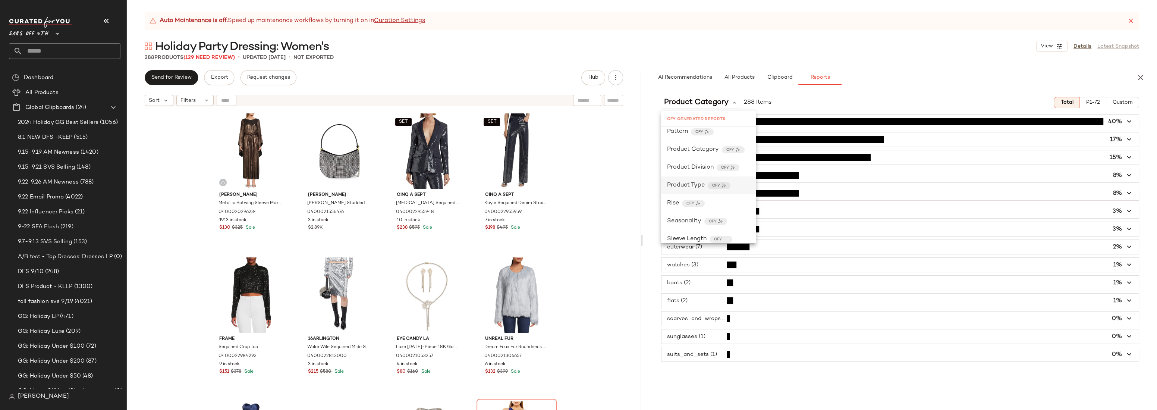
scroll to position [284, 0]
click at [682, 205] on div "Seasonality CFY" at bounding box center [708, 214] width 95 height 18
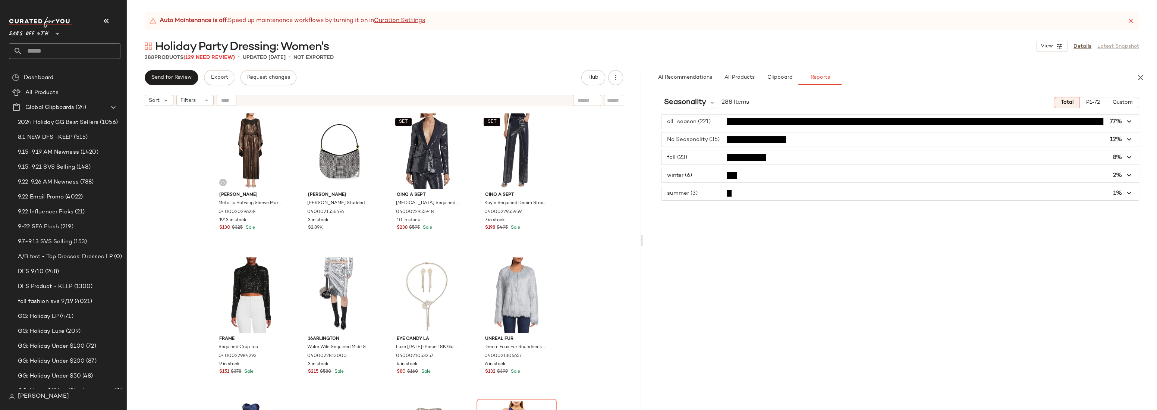
click at [695, 191] on span "button" at bounding box center [899, 193] width 477 height 14
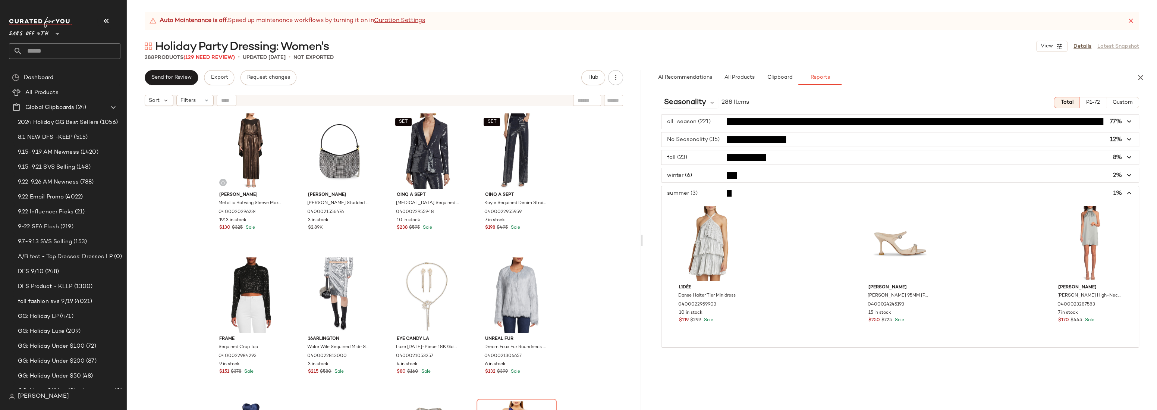
click at [696, 191] on span "button" at bounding box center [899, 193] width 477 height 14
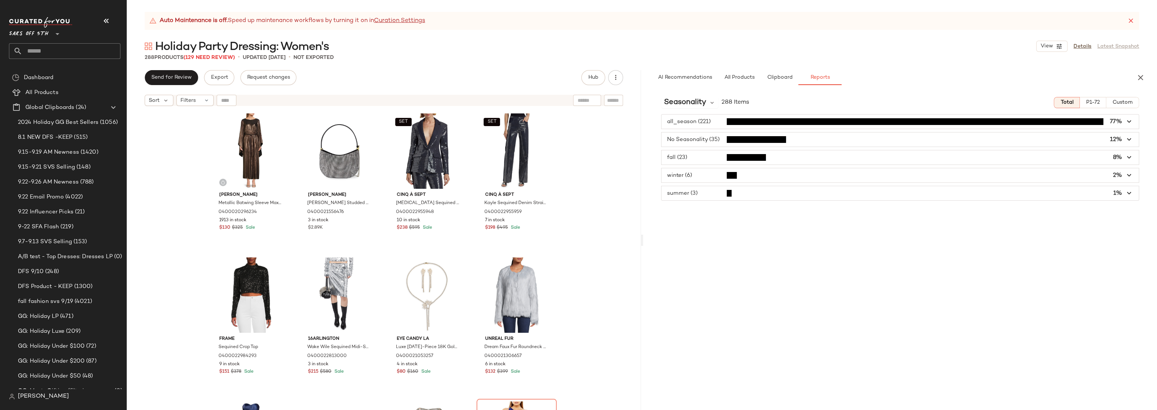
click at [700, 176] on span "button" at bounding box center [899, 175] width 477 height 14
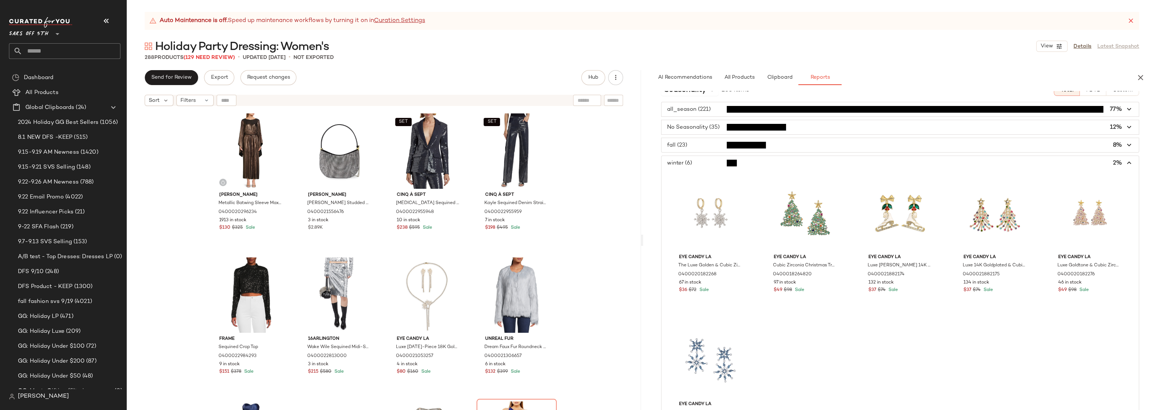
scroll to position [13, 0]
click at [701, 161] on span "button" at bounding box center [899, 162] width 477 height 14
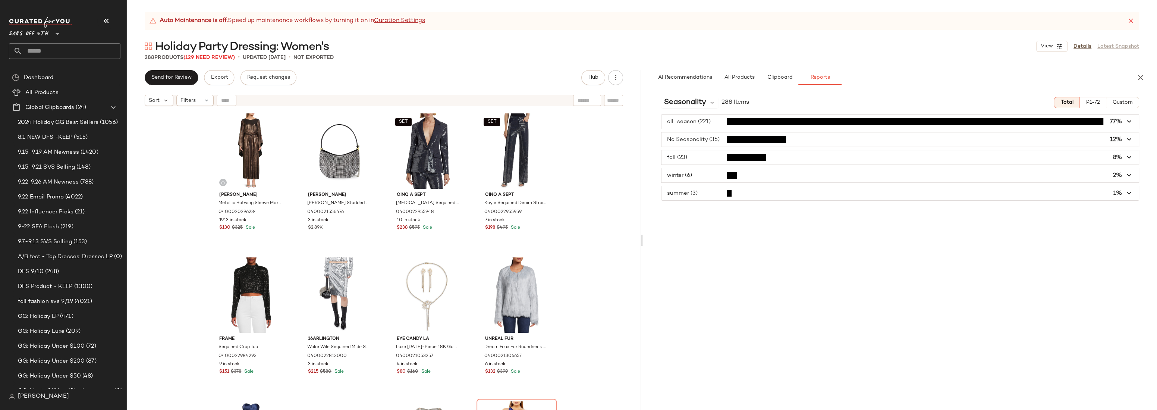
scroll to position [0, 0]
click at [693, 102] on span "Seasonality" at bounding box center [685, 102] width 42 height 11
click at [692, 138] on span "Category" at bounding box center [681, 136] width 28 height 6
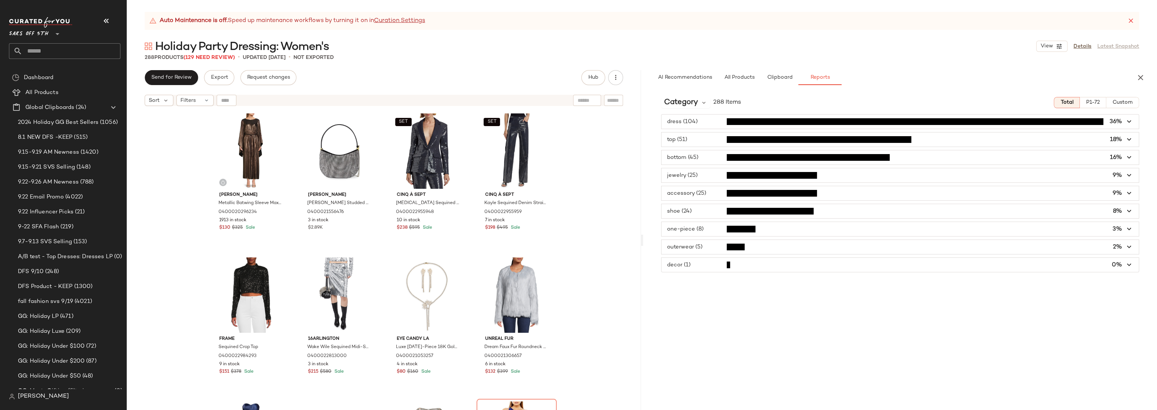
click at [698, 172] on span "button" at bounding box center [899, 175] width 477 height 14
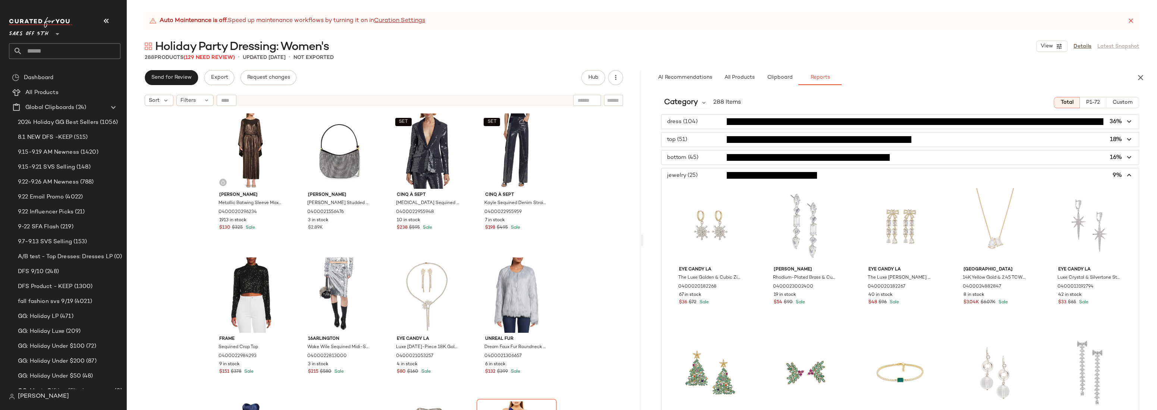
click at [712, 172] on span "button" at bounding box center [899, 175] width 477 height 14
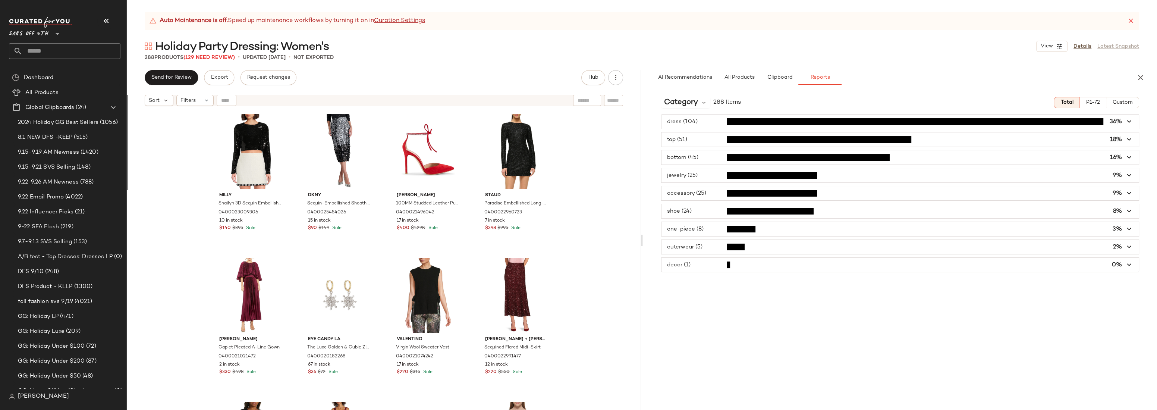
click at [606, 150] on div "Milly Shailyn 3D Sequin Embellished Top 0400023009306 10 in stock $140 $395 Sal…" at bounding box center [384, 269] width 514 height 319
click at [741, 79] on span "All Products" at bounding box center [738, 78] width 31 height 6
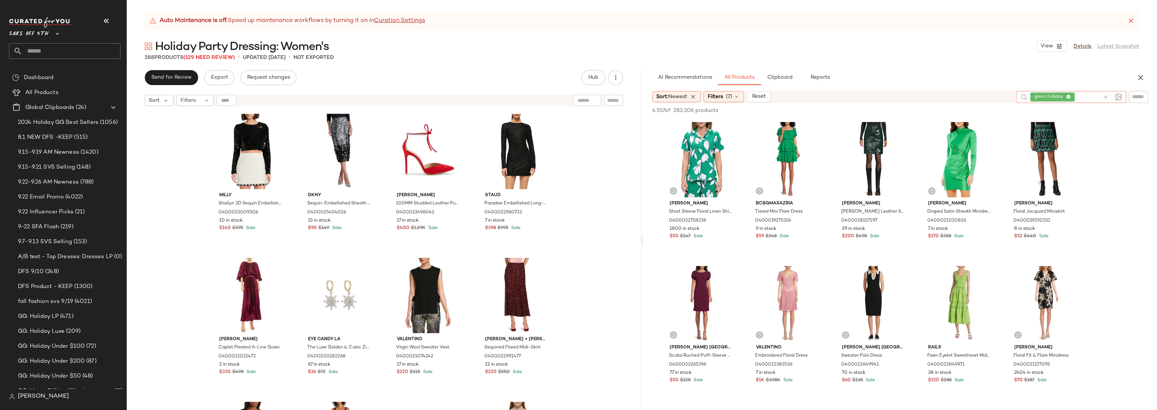
click at [1086, 98] on div "green holiday" at bounding box center [1065, 97] width 70 height 12
click at [1068, 96] on icon at bounding box center [1068, 97] width 5 height 5
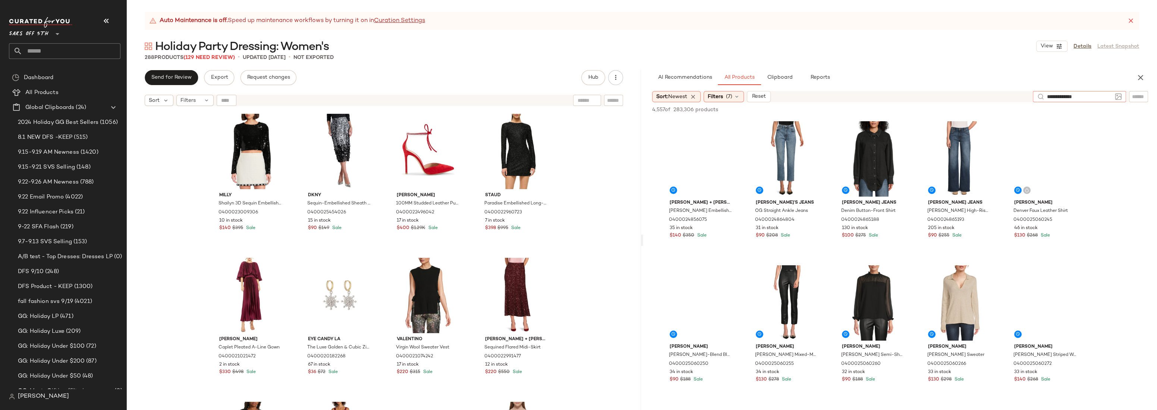
type input "**********"
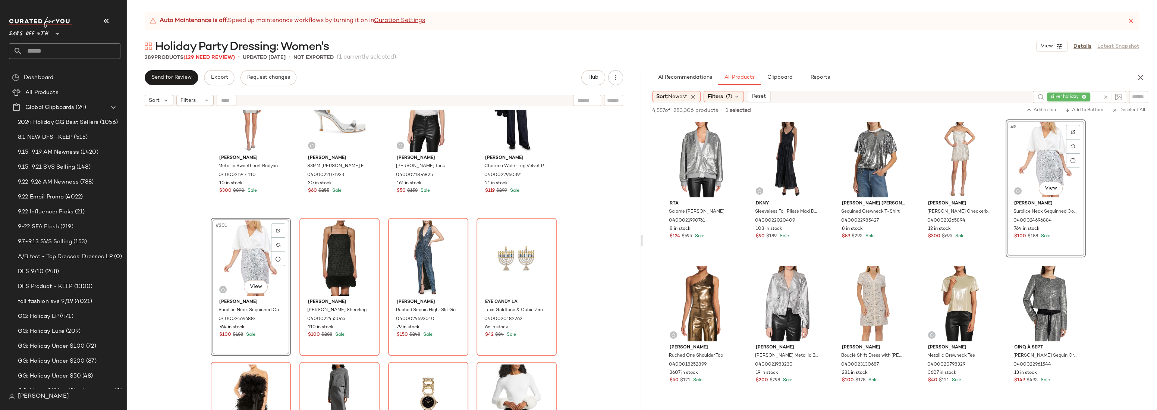
scroll to position [7123, 0]
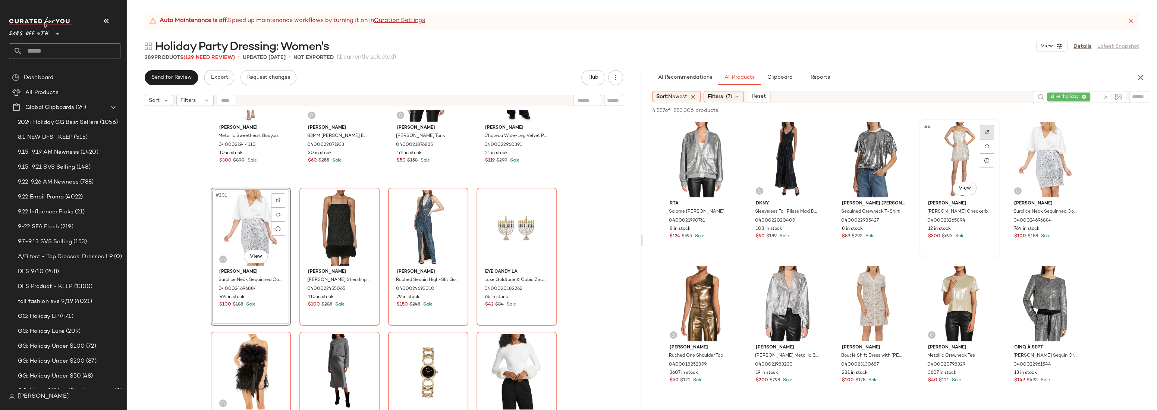
click at [985, 133] on img at bounding box center [986, 132] width 4 height 4
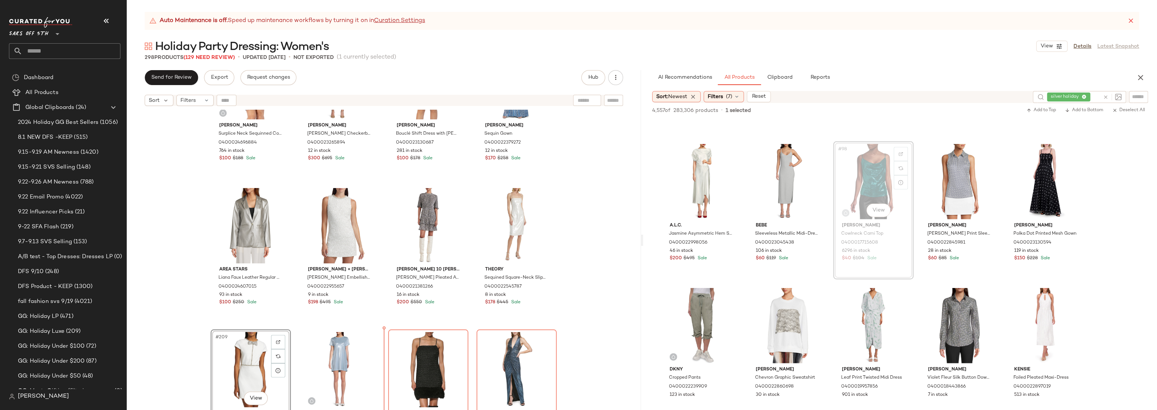
scroll to position [7275, 0]
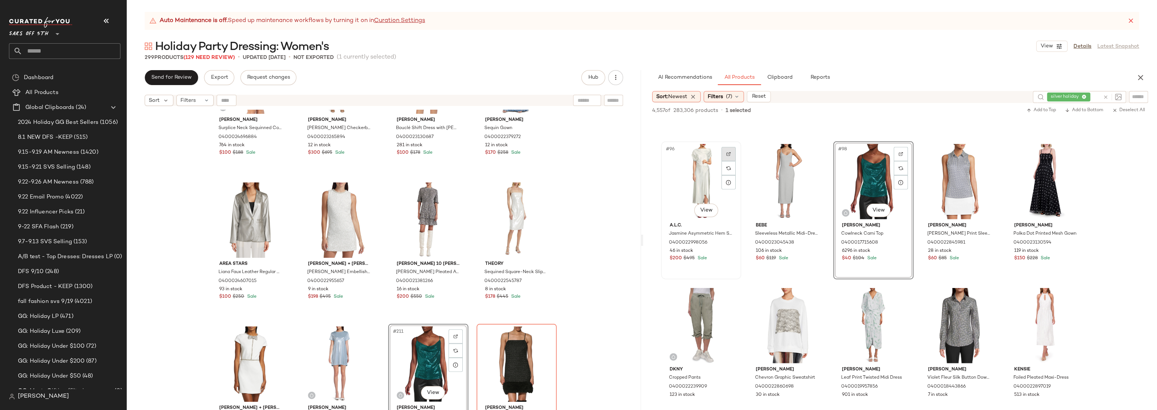
click at [726, 154] on img at bounding box center [728, 154] width 4 height 4
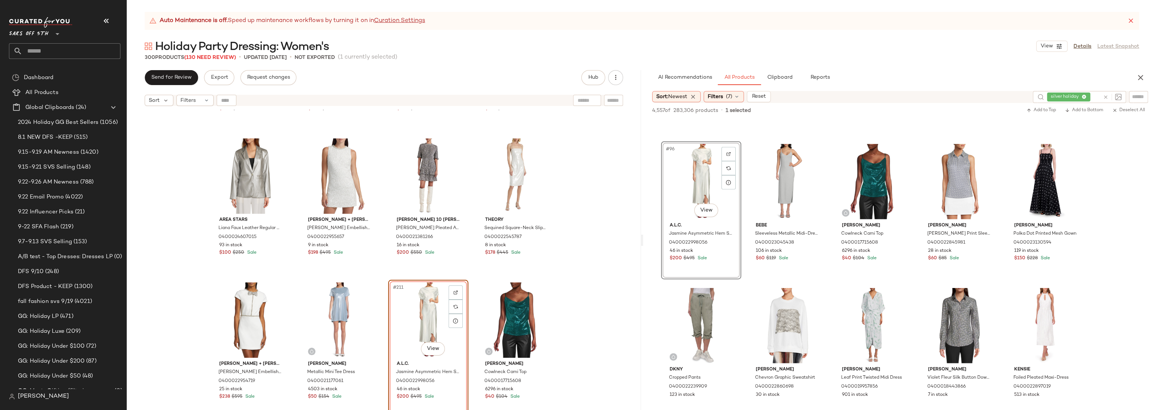
scroll to position [7332, 0]
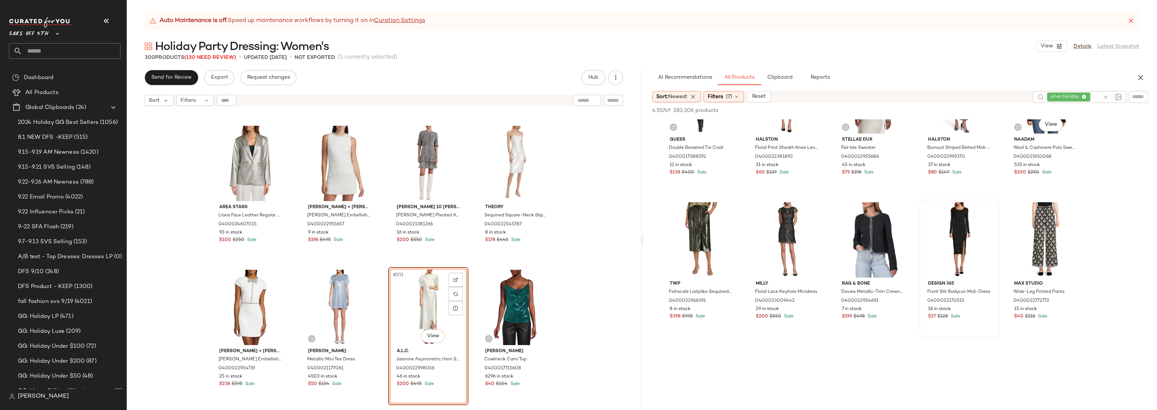
scroll to position [8574, 0]
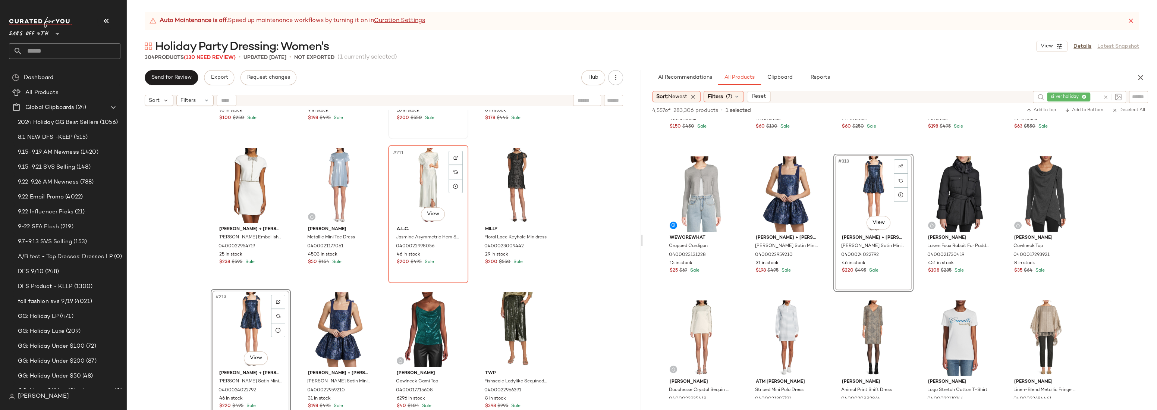
scroll to position [7463, 0]
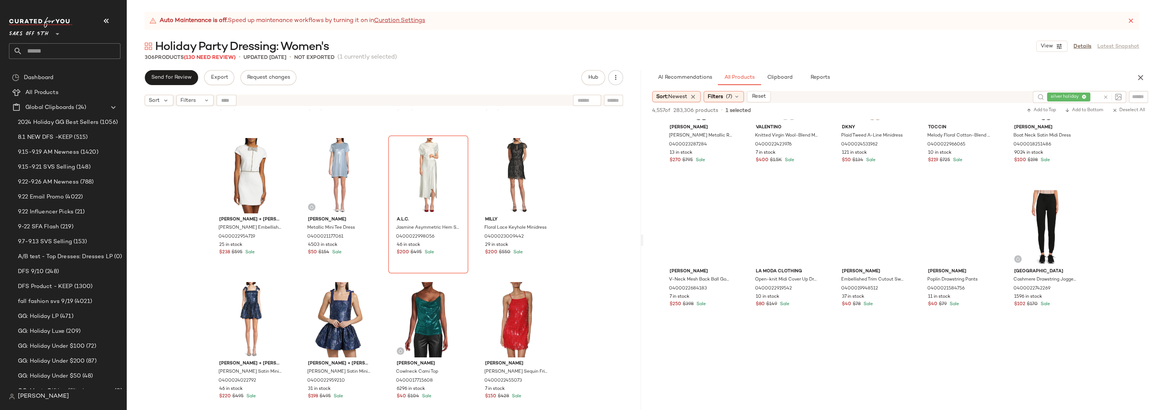
scroll to position [18216, 0]
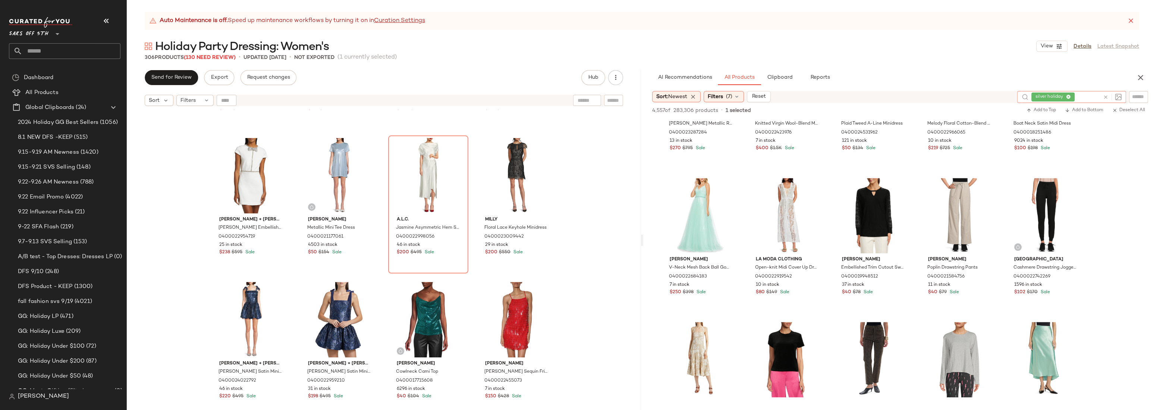
click at [1084, 97] on div "silver holiday" at bounding box center [1065, 97] width 69 height 12
click at [1069, 97] on icon at bounding box center [1068, 97] width 5 height 5
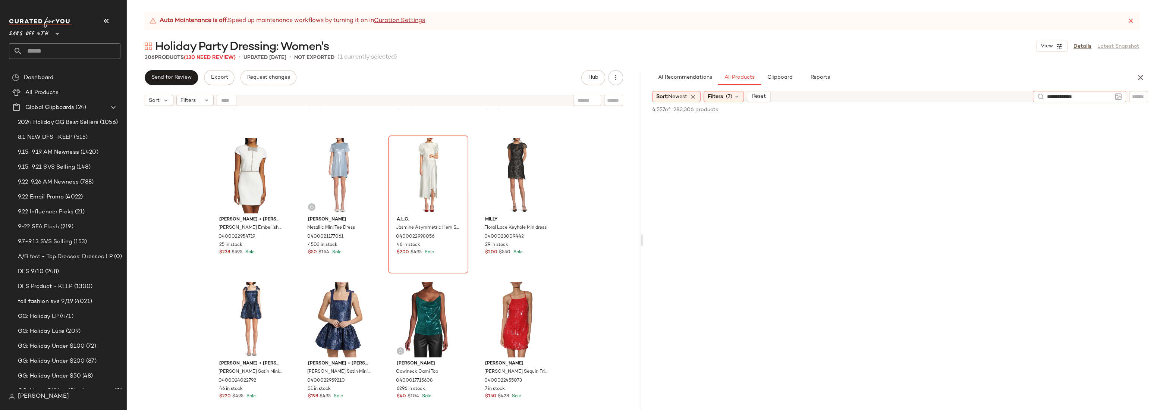
type input "**********"
click at [1142, 76] on icon "button" at bounding box center [1140, 77] width 9 height 9
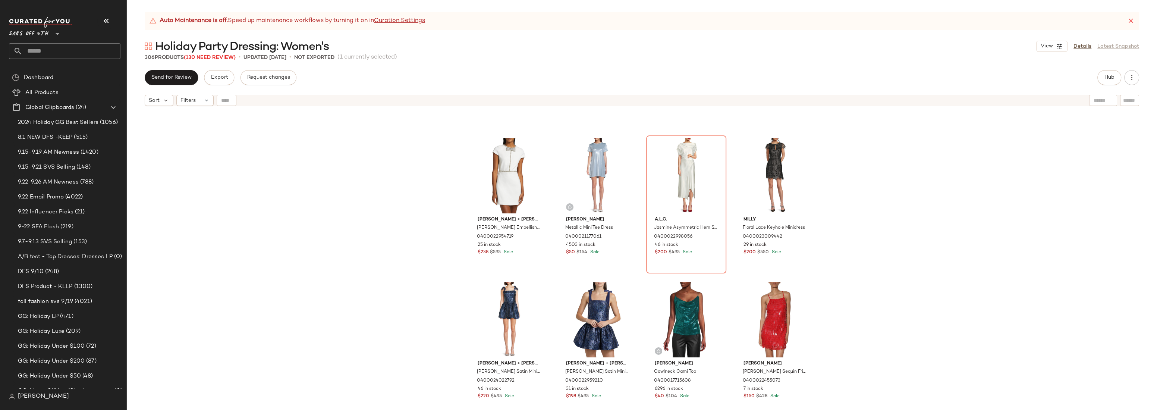
click at [955, 145] on div "Area Stars Liana Faux Leather Regular Fit Blazer 0400024607015 93 in stock $100…" at bounding box center [642, 269] width 1030 height 319
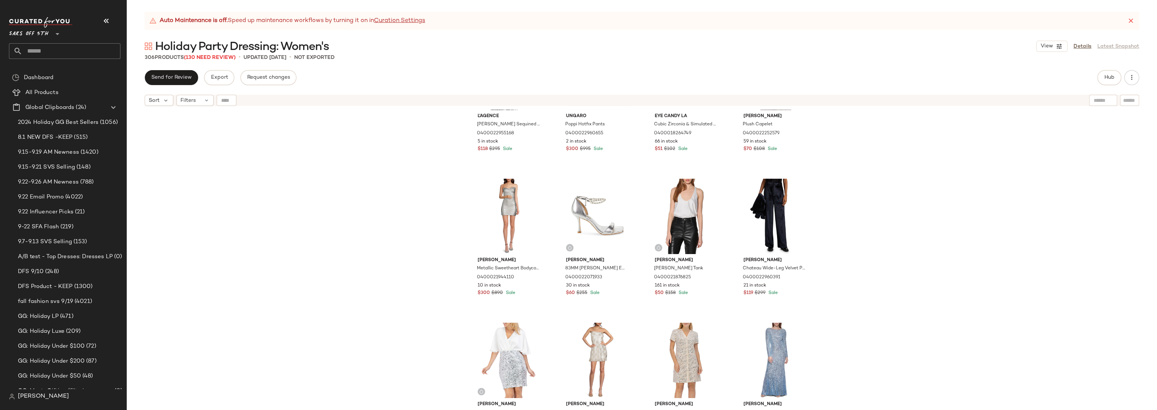
scroll to position [6996, 0]
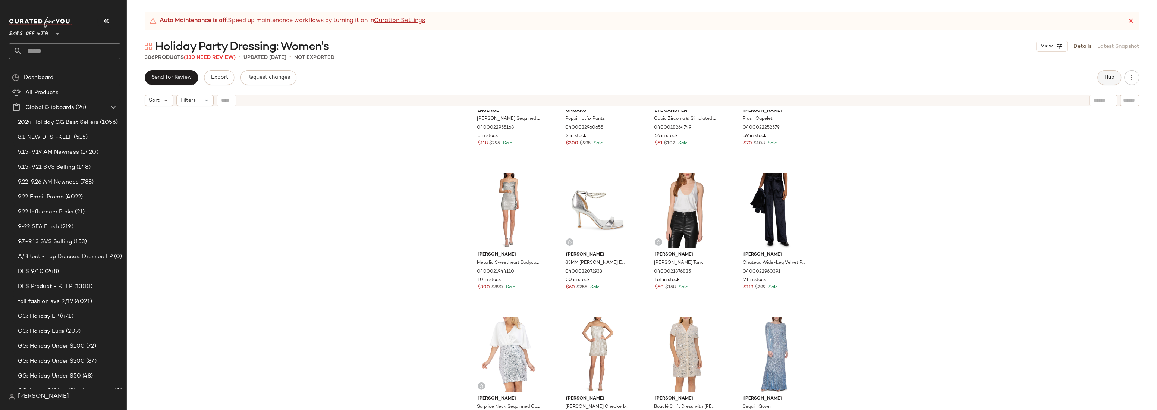
click at [1112, 77] on span "Hub" at bounding box center [1109, 78] width 10 height 6
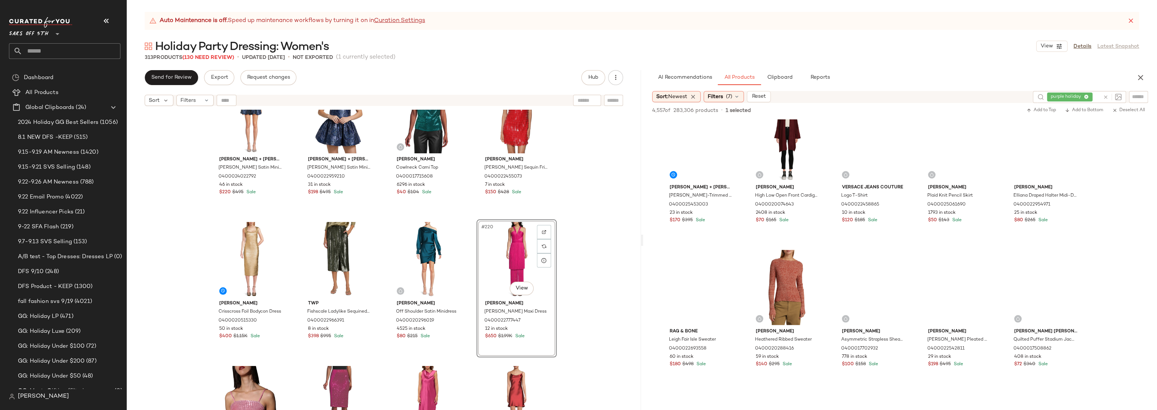
scroll to position [10675, 0]
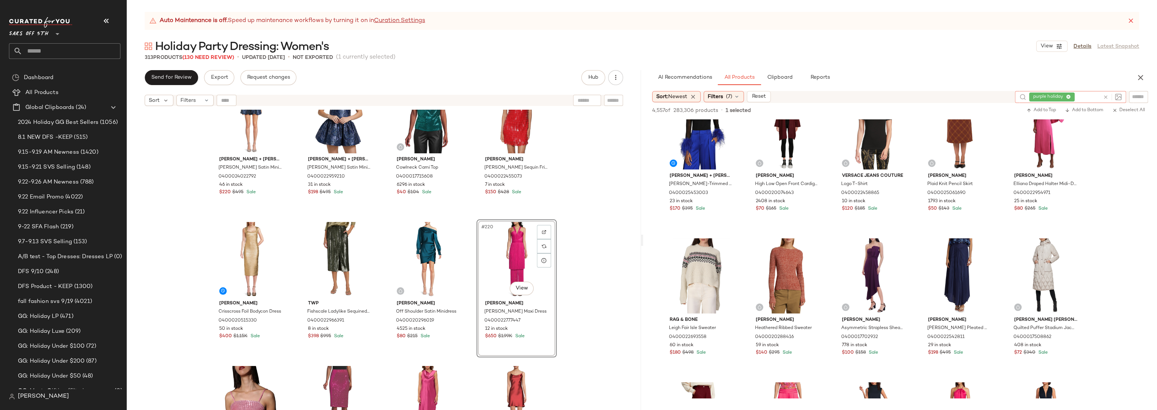
click at [1087, 97] on div "purple holiday" at bounding box center [1064, 97] width 71 height 12
click at [1142, 78] on icon "button" at bounding box center [1140, 77] width 9 height 9
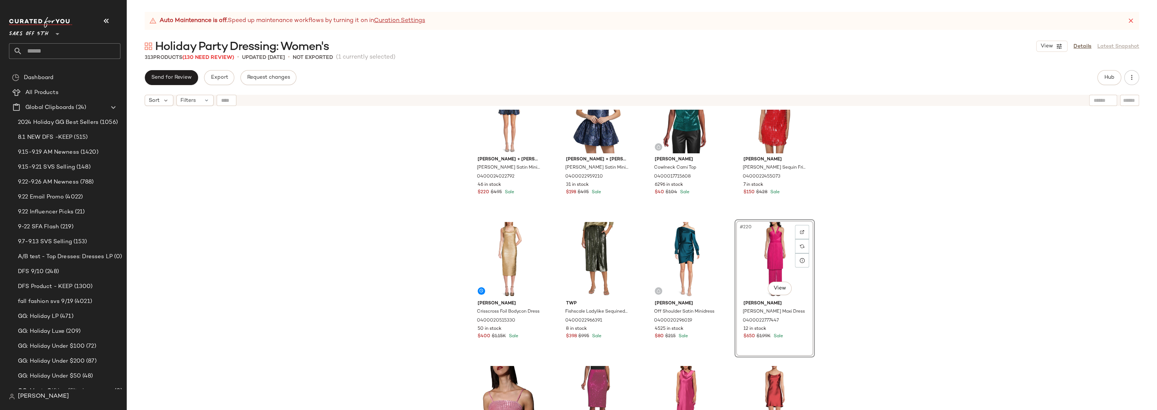
click at [1021, 162] on div "Alice + Olivia Sophie Embellished Bow Minidress 0400022954719 25 in stock $238 …" at bounding box center [642, 269] width 1030 height 319
click at [1132, 79] on icon "button" at bounding box center [1130, 77] width 7 height 7
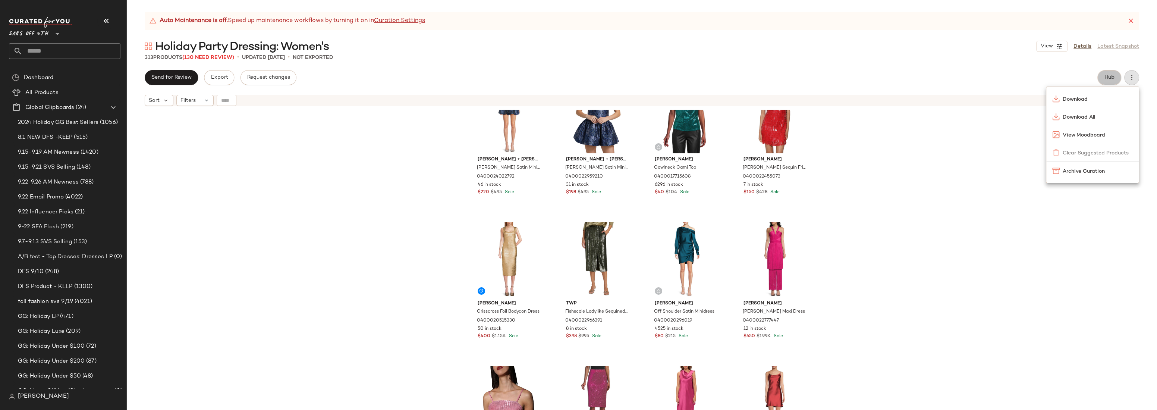
click at [1104, 79] on span "Hub" at bounding box center [1109, 78] width 10 height 6
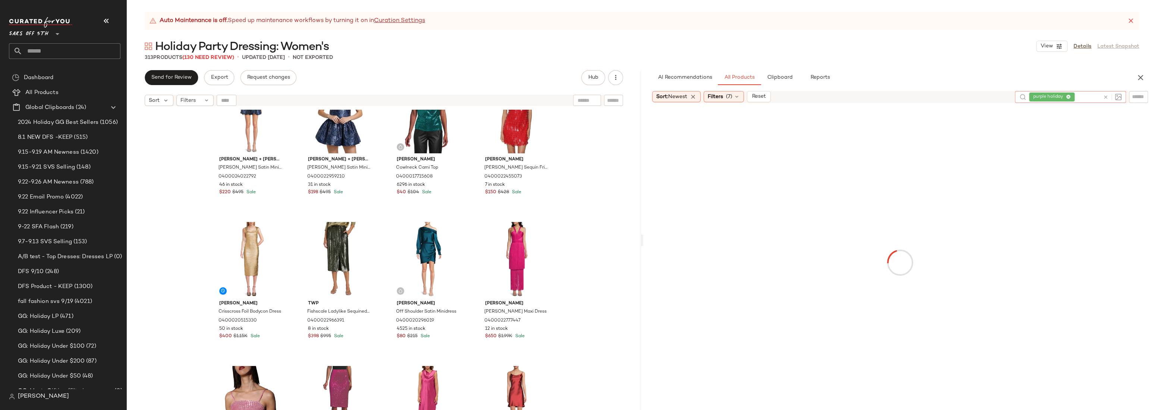
click at [1085, 97] on div "purple holiday" at bounding box center [1064, 97] width 71 height 12
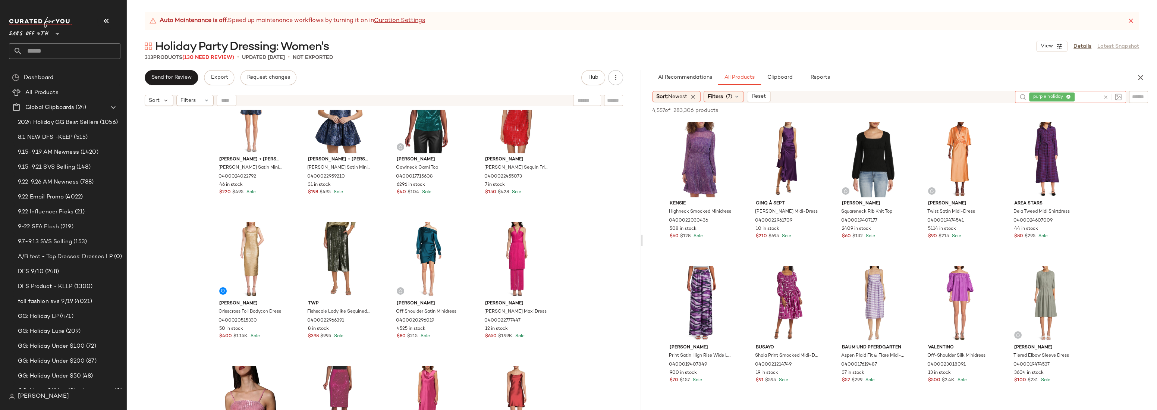
click at [1066, 96] on icon at bounding box center [1068, 97] width 5 height 5
click at [1071, 84] on div "AI Recommendations All Products Clipboard Reports" at bounding box center [888, 77] width 472 height 15
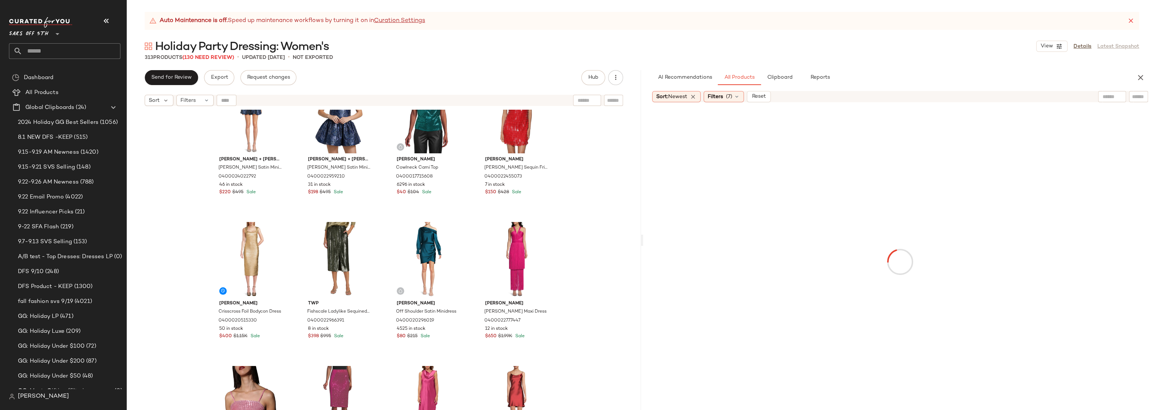
click at [1109, 97] on input "text" at bounding box center [1111, 97] width 19 height 8
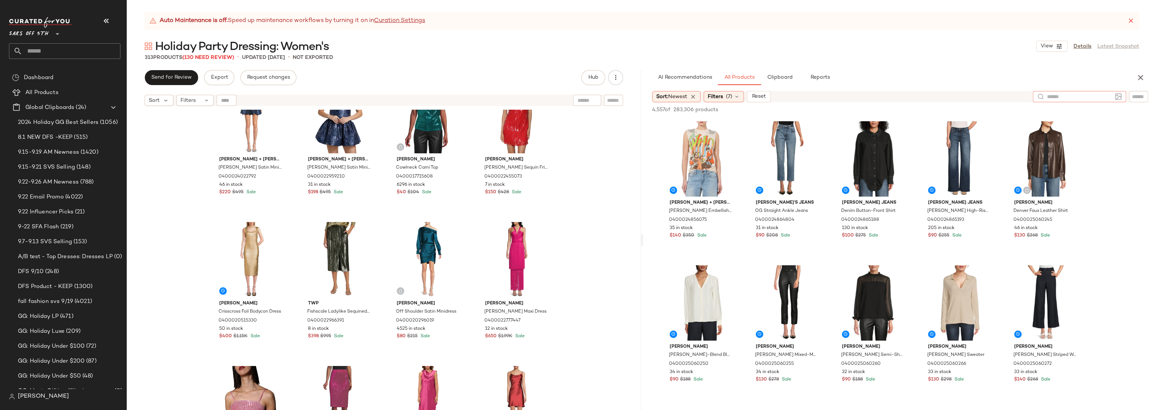
click at [1072, 98] on input "text" at bounding box center [1079, 97] width 65 height 8
type input "**********"
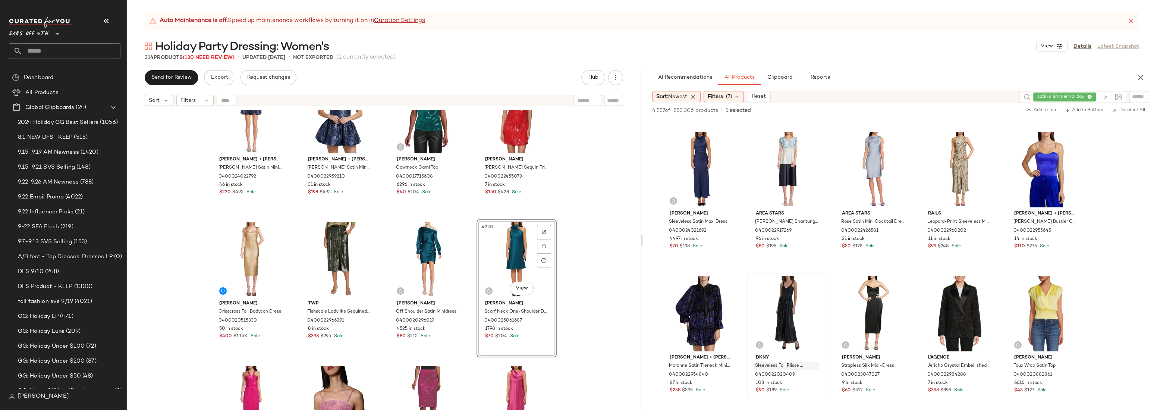
scroll to position [3156, 0]
click at [728, 285] on img at bounding box center [728, 285] width 4 height 4
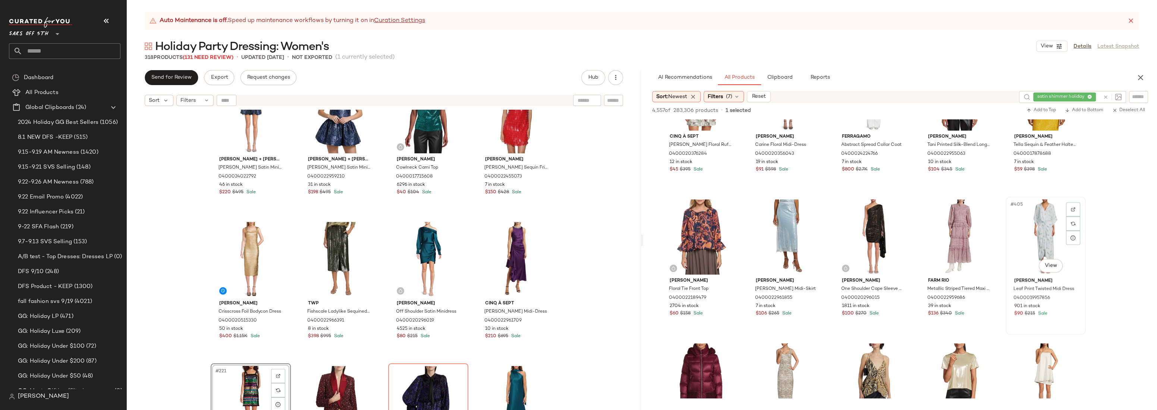
scroll to position [9954, 0]
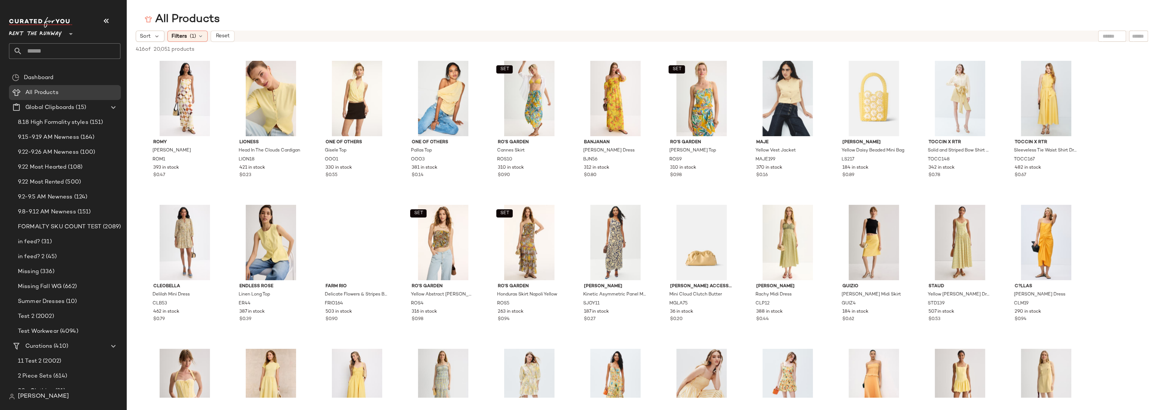
scroll to position [3546, 0]
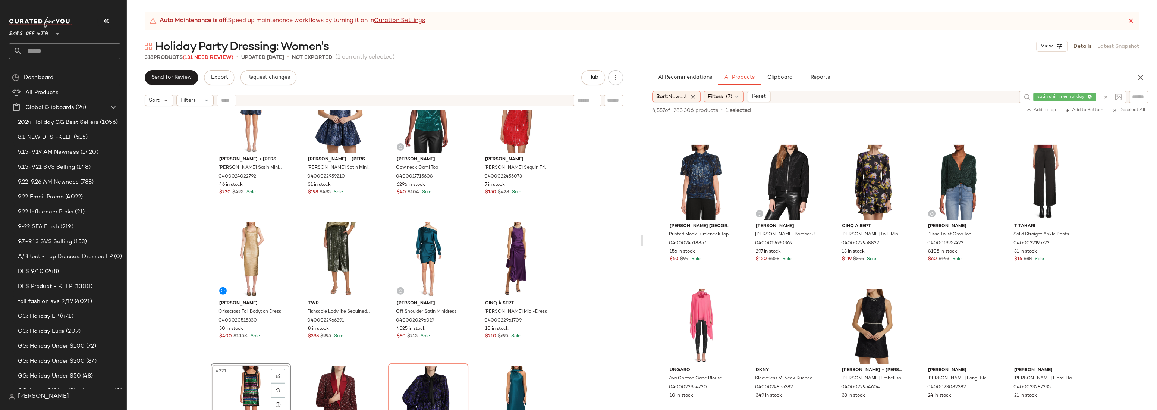
scroll to position [11066, 0]
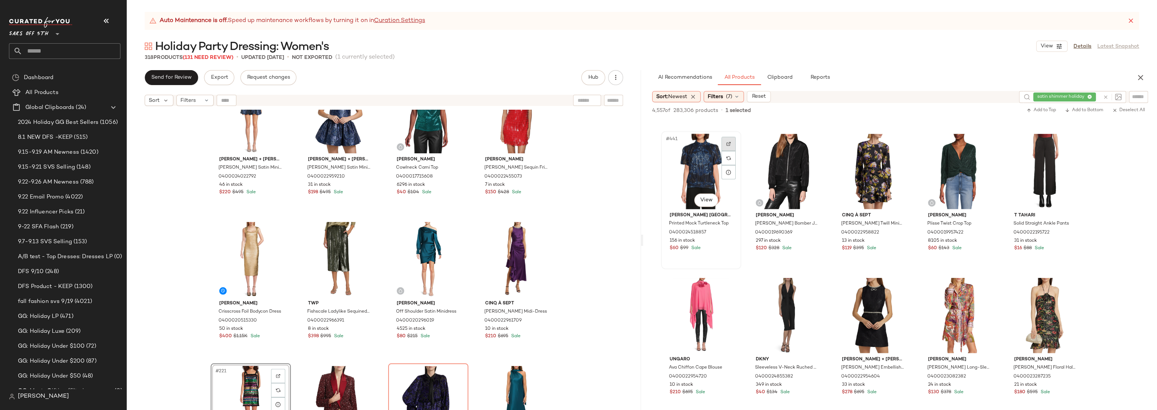
click at [732, 145] on div at bounding box center [728, 144] width 14 height 14
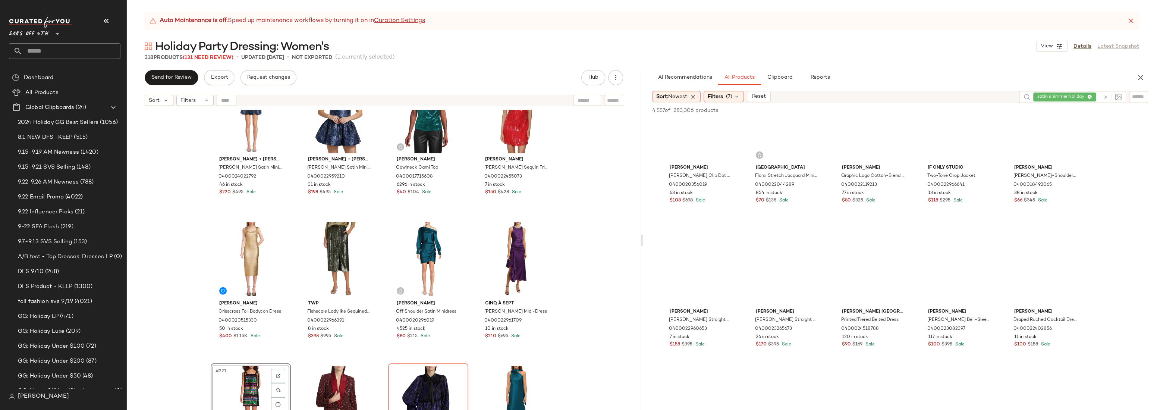
scroll to position [19779, 0]
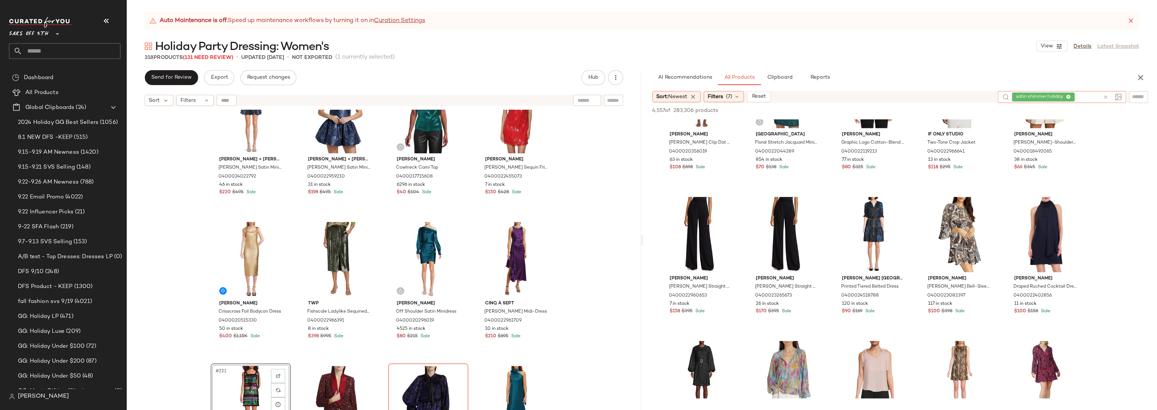
click at [1088, 97] on div "satin shimmer holiday" at bounding box center [1056, 97] width 88 height 12
click at [1070, 97] on icon at bounding box center [1068, 97] width 5 height 5
click at [1141, 77] on icon "button" at bounding box center [1140, 77] width 9 height 9
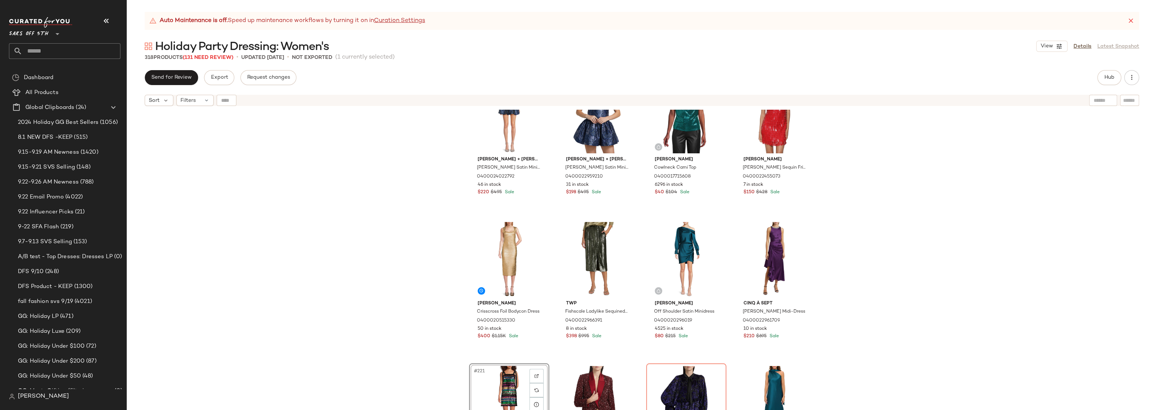
click at [847, 161] on div "[PERSON_NAME] + [PERSON_NAME] Embellished Bow Minidress 0400022954719 25 in sto…" at bounding box center [642, 269] width 1030 height 319
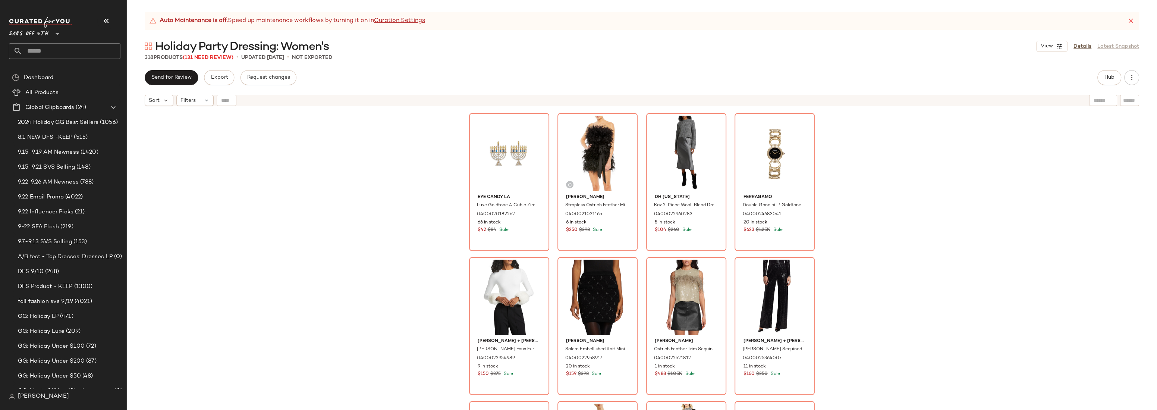
scroll to position [8160, 0]
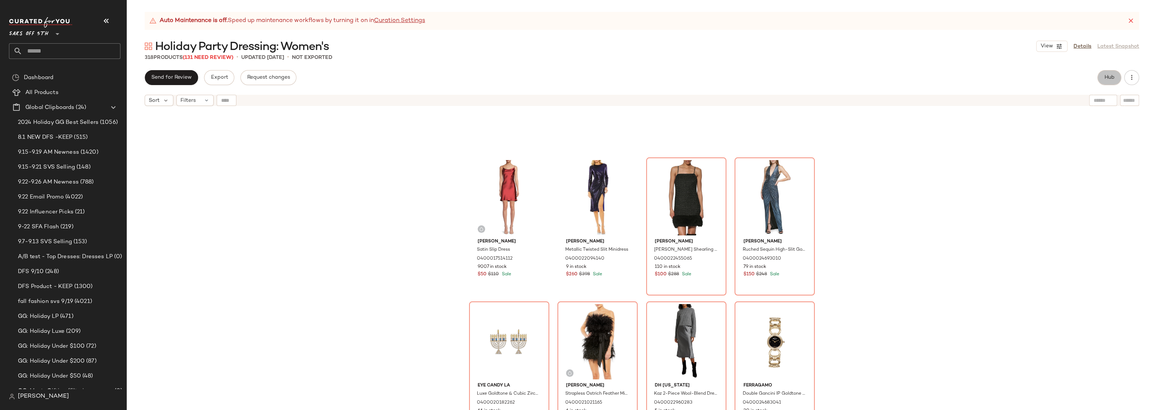
click at [1104, 76] on span "Hub" at bounding box center [1109, 78] width 10 height 6
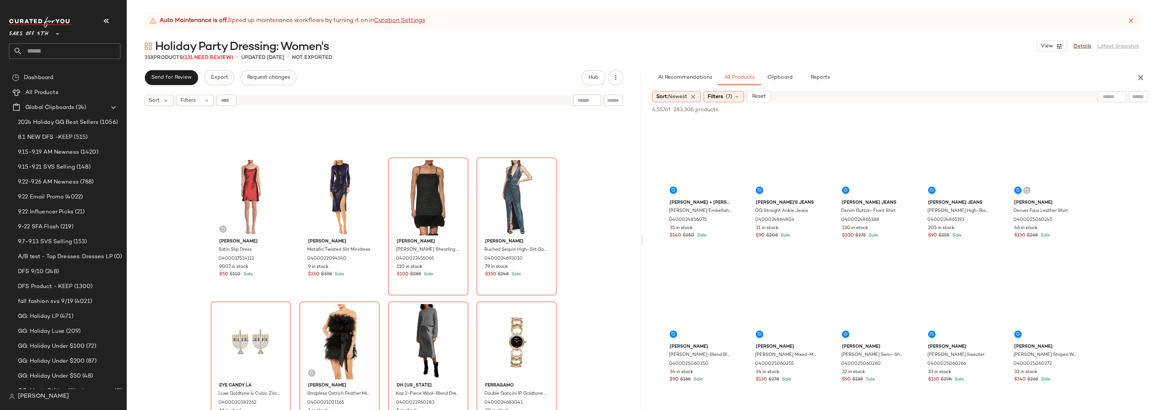
click at [1119, 97] on div at bounding box center [1112, 96] width 28 height 11
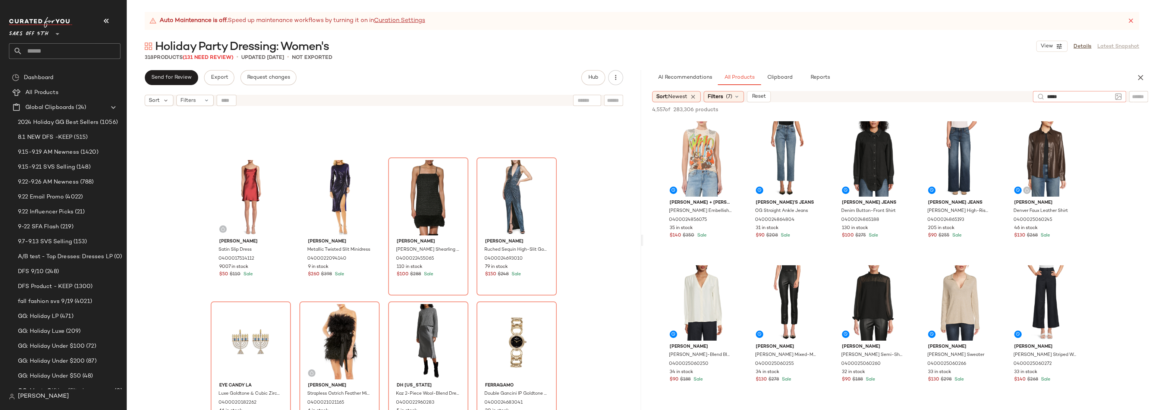
type input "******"
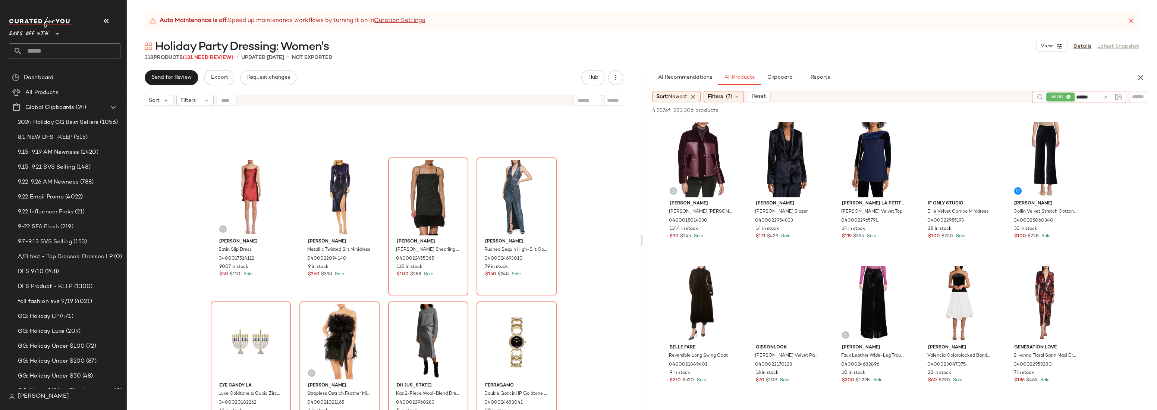
type input "*******"
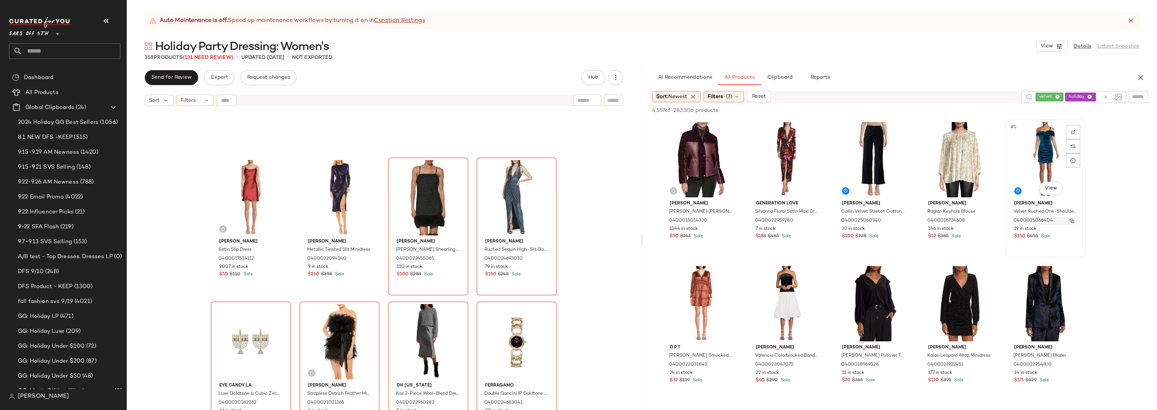
click at [1069, 224] on div "0400025066404" at bounding box center [1044, 221] width 64 height 8
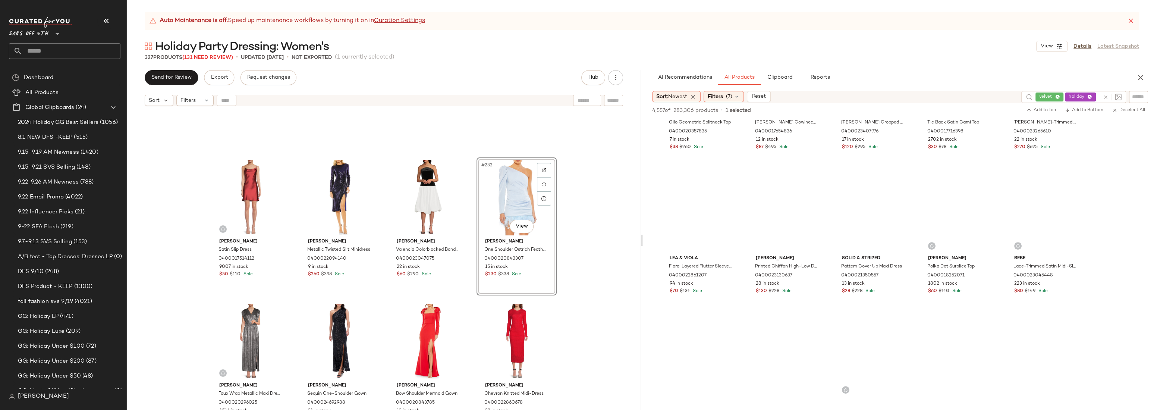
scroll to position [26441, 0]
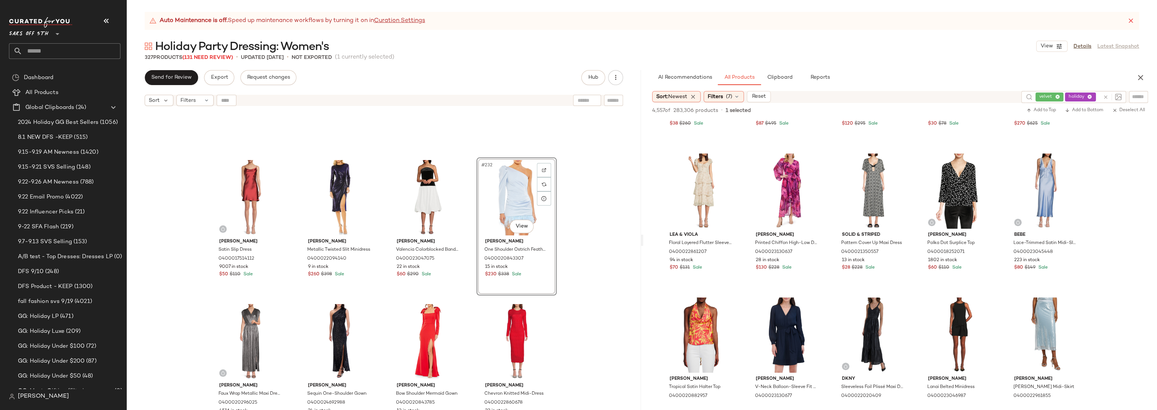
click at [1106, 95] on icon at bounding box center [1106, 97] width 6 height 6
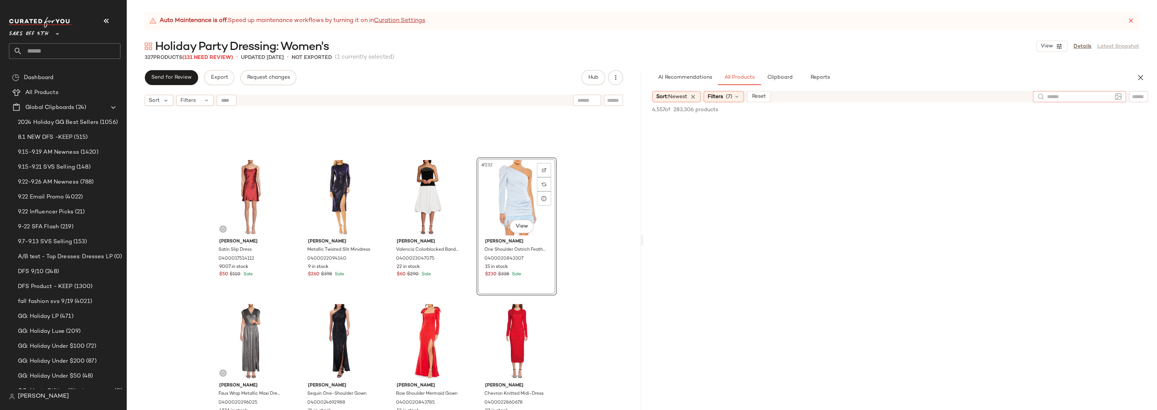
click at [1142, 78] on icon "button" at bounding box center [1140, 77] width 9 height 9
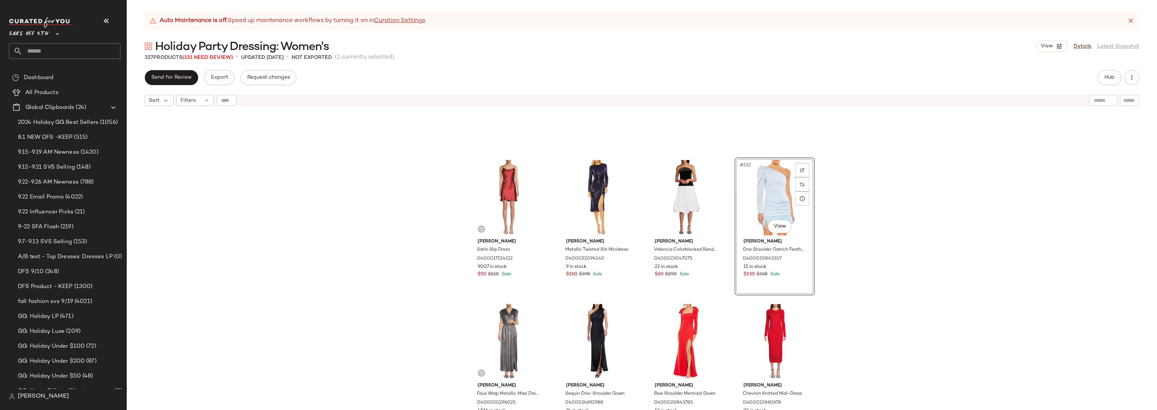
click at [867, 190] on div "[PERSON_NAME] Satin Slip Dress 0400017514112 9007 in stock $50 $110 Sale [PERSO…" at bounding box center [642, 269] width 1030 height 319
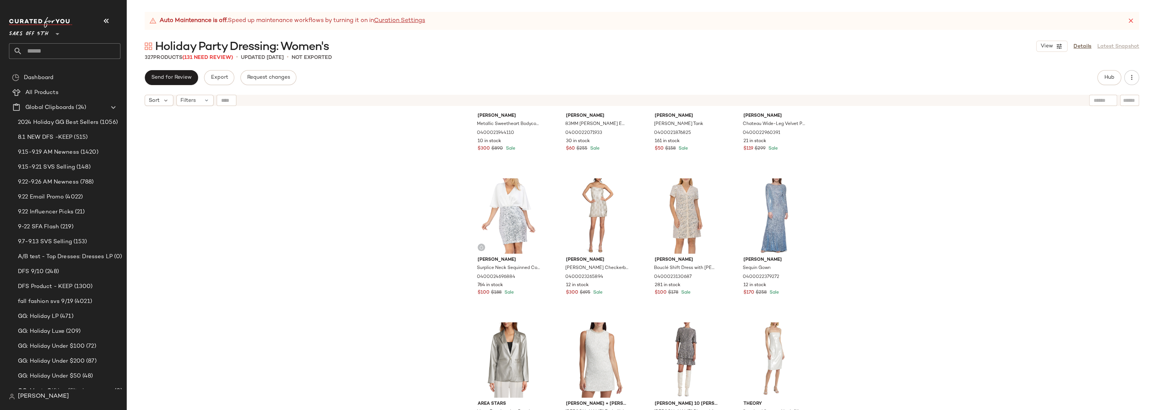
scroll to position [7290, 0]
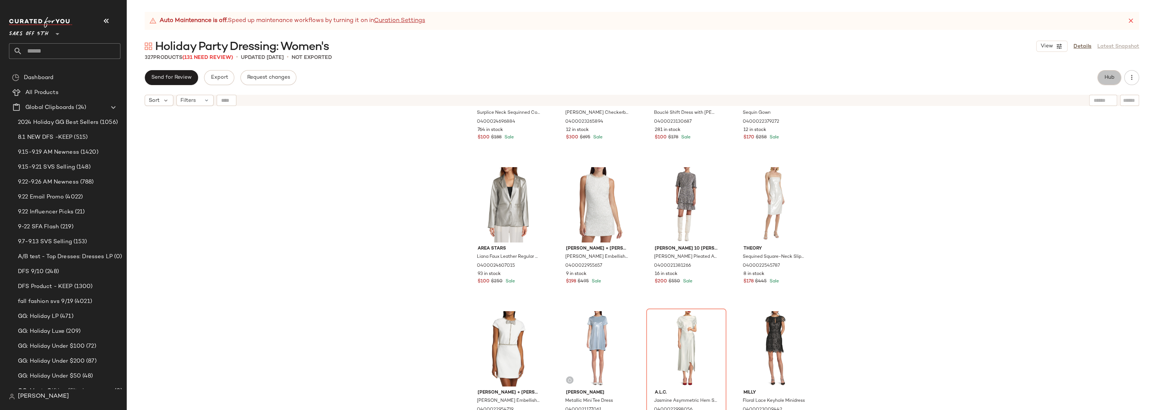
click at [1113, 79] on span "Hub" at bounding box center [1109, 78] width 10 height 6
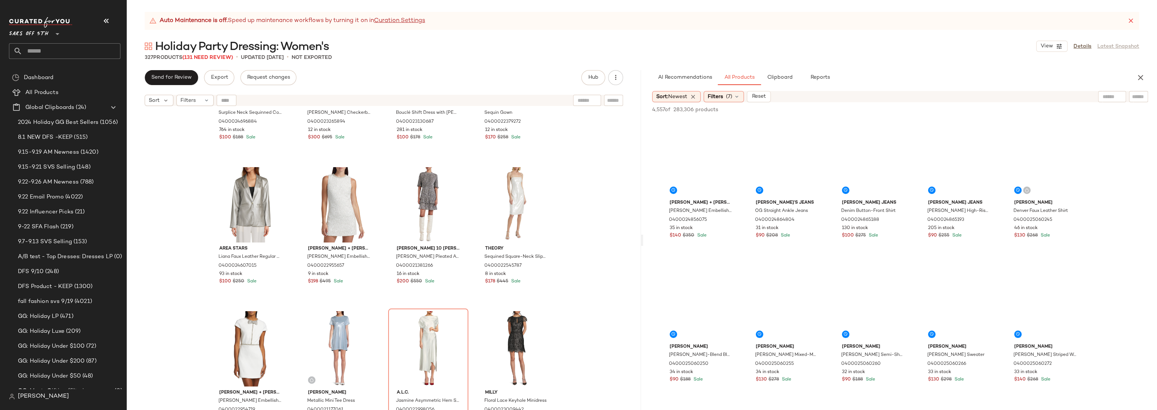
click at [1111, 97] on div at bounding box center [1112, 96] width 28 height 11
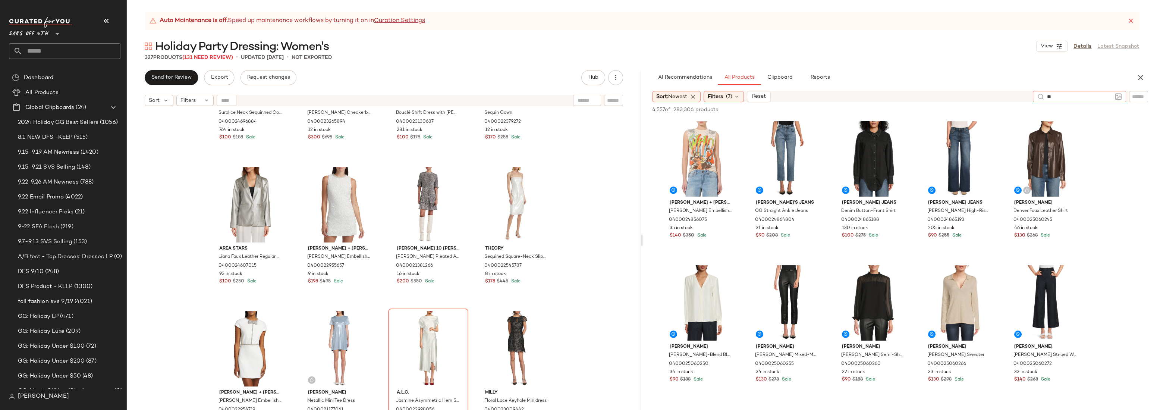
type input "*"
click at [1073, 95] on input "text" at bounding box center [1079, 97] width 65 height 8
type input "**********"
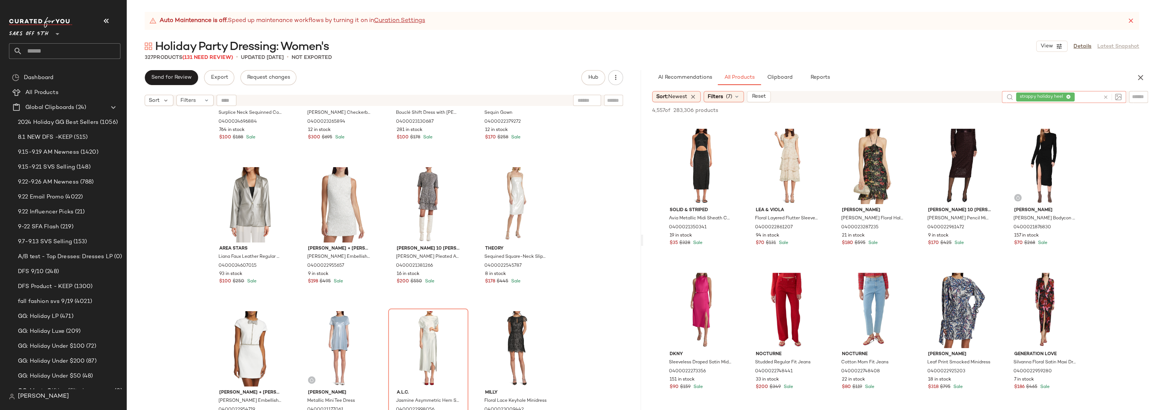
scroll to position [0, 0]
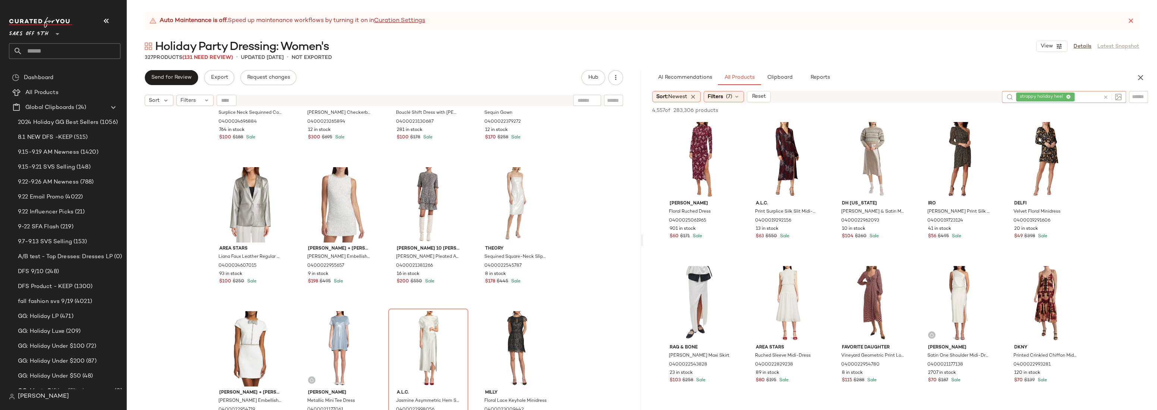
click at [1069, 97] on icon at bounding box center [1068, 97] width 5 height 5
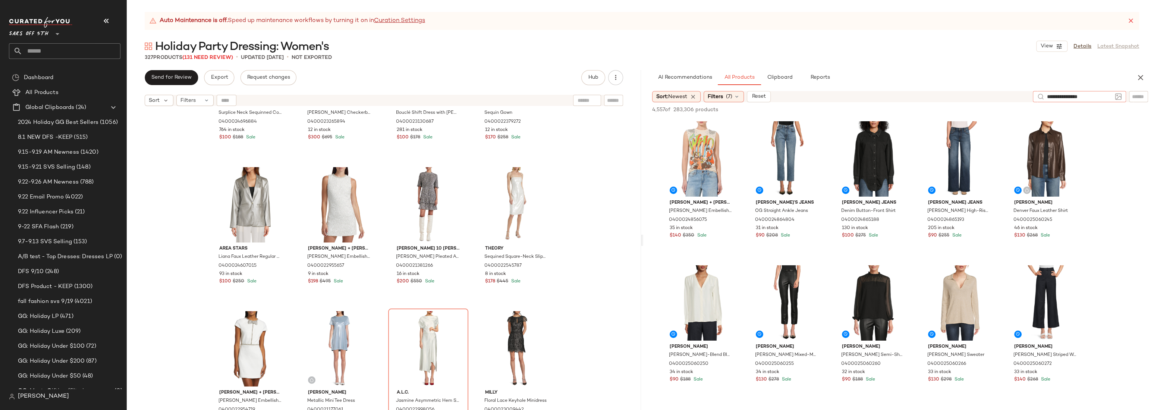
type input "**********"
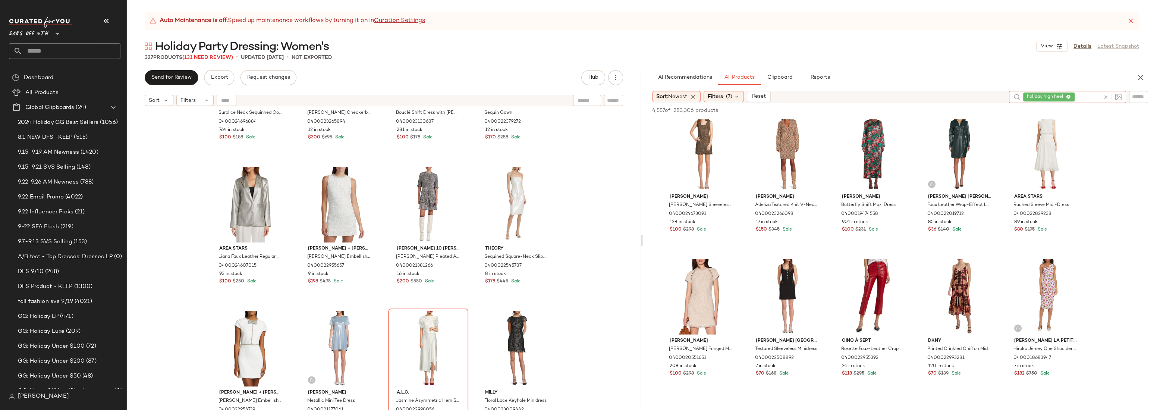
scroll to position [3508, 0]
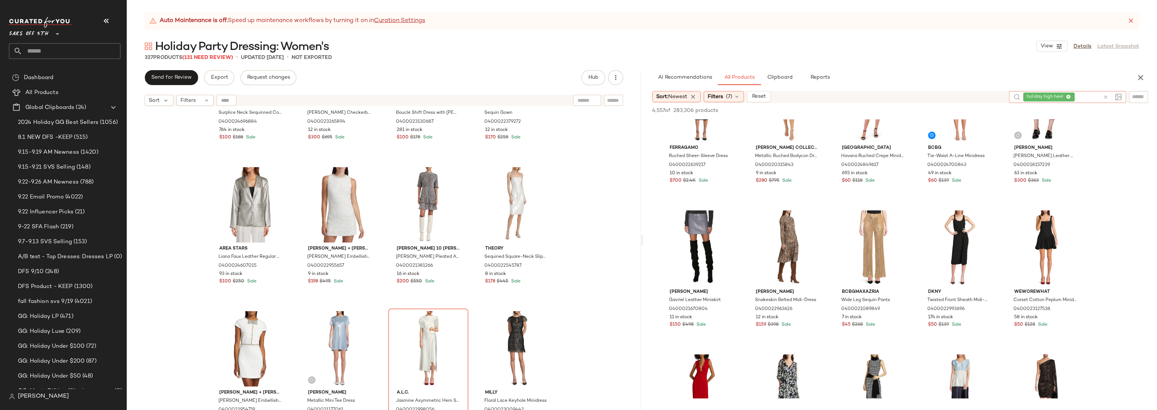
click at [1068, 97] on icon at bounding box center [1068, 97] width 5 height 5
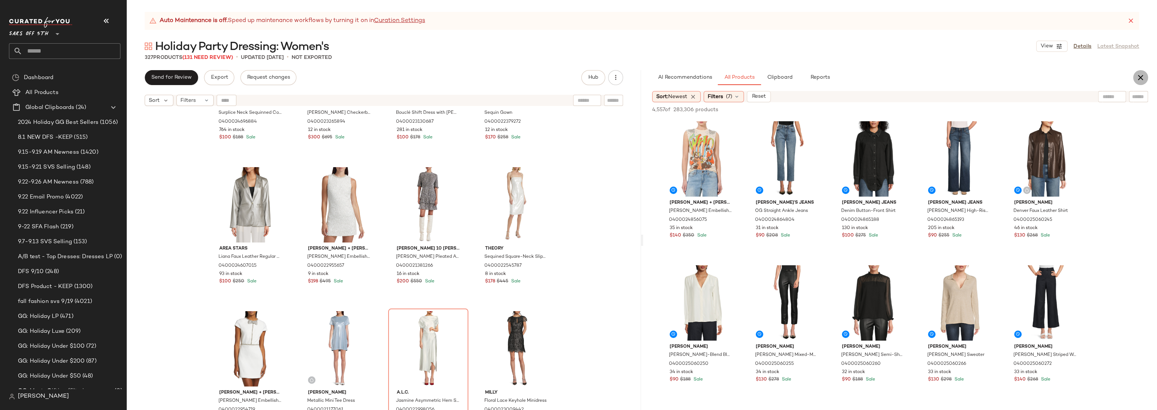
click at [1139, 81] on icon "button" at bounding box center [1140, 77] width 9 height 9
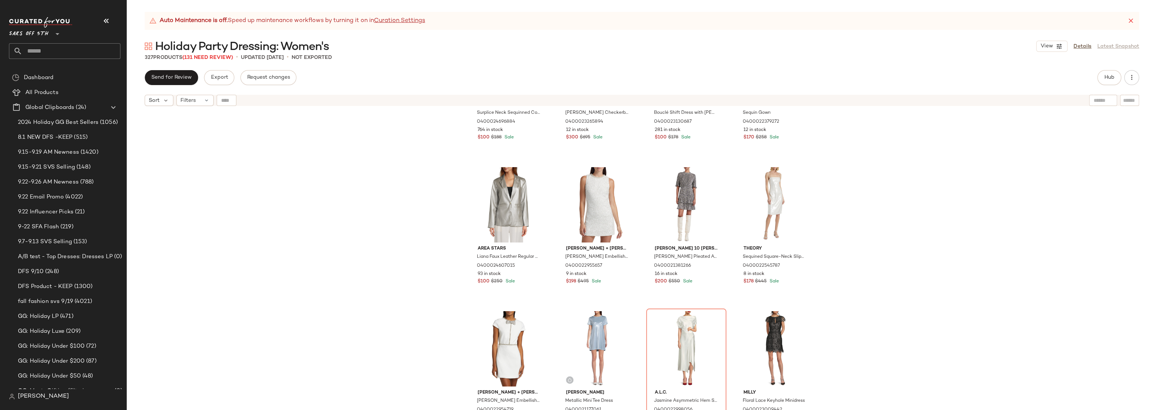
click at [409, 238] on div "[PERSON_NAME] Surplice Neck Sequinned Cocktail Minidress 0400024696884 764 in s…" at bounding box center [642, 269] width 1030 height 319
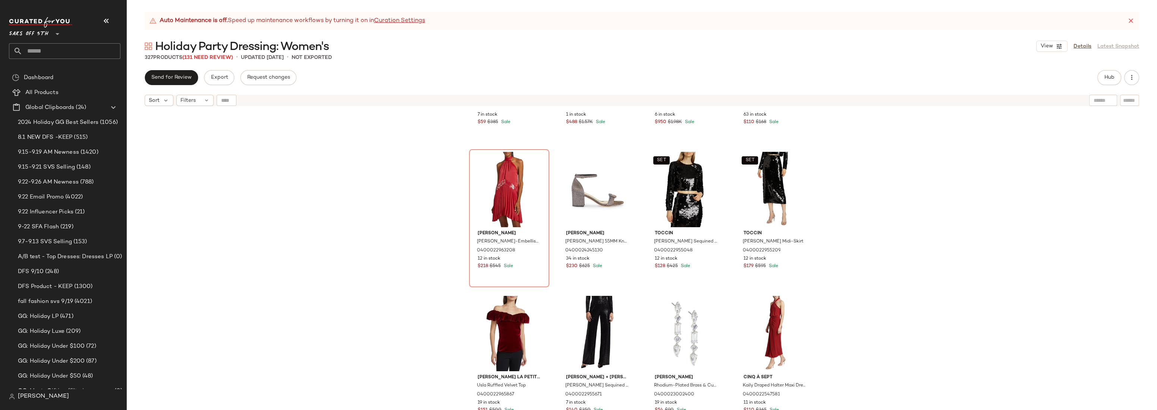
scroll to position [0, 0]
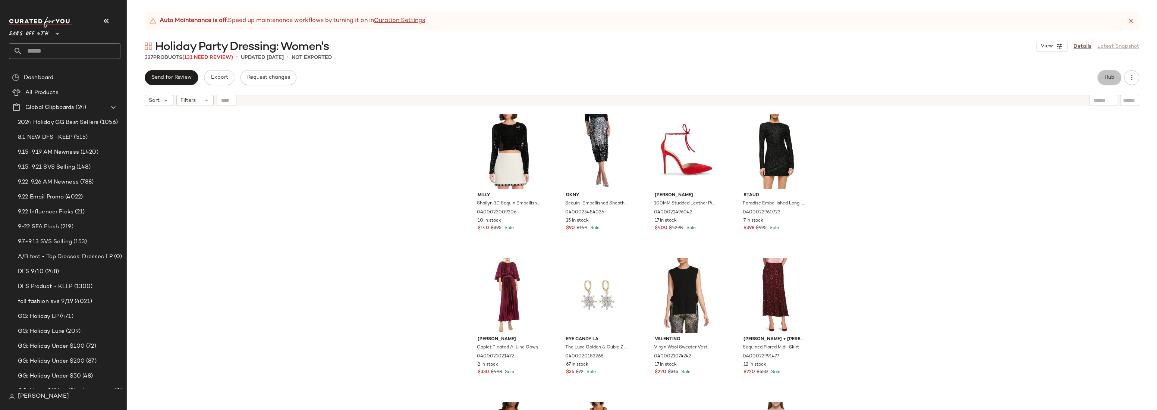
click at [1103, 76] on button "Hub" at bounding box center [1109, 77] width 24 height 15
